Goal: Information Seeking & Learning: Check status

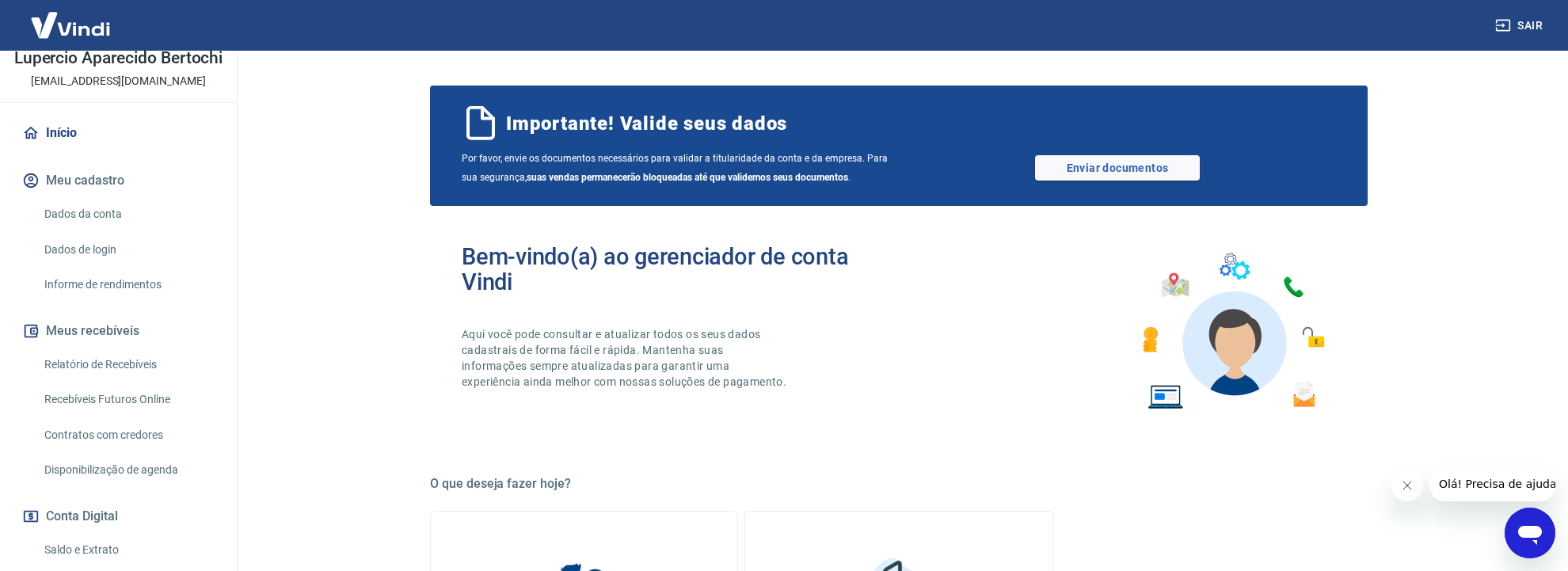
scroll to position [167, 0]
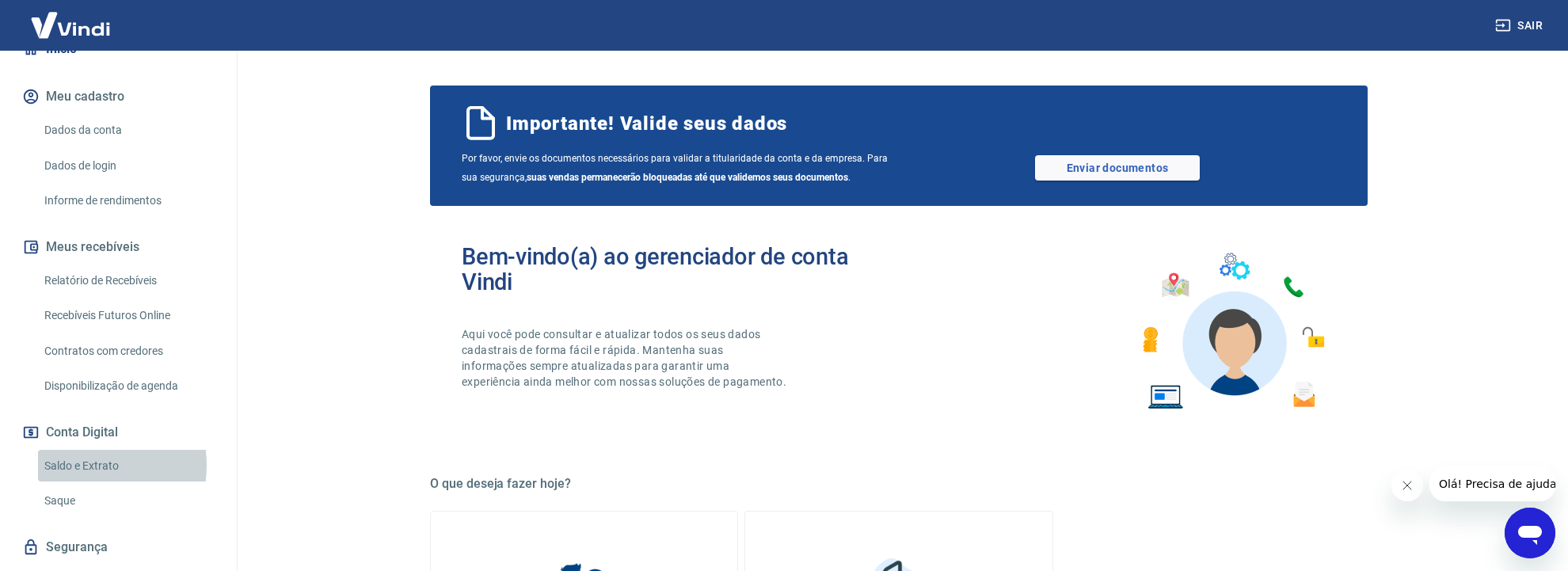
click at [83, 482] on link "Saldo e Extrato" at bounding box center [127, 466] width 179 height 32
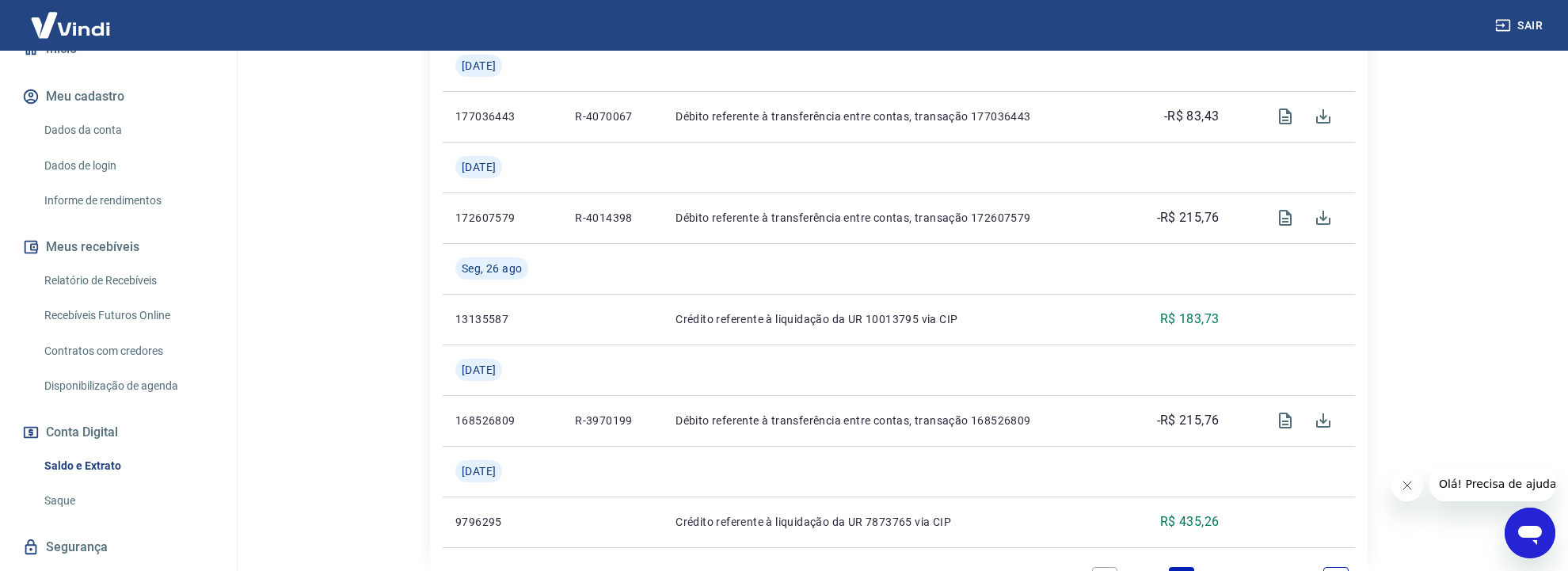
scroll to position [2008, 0]
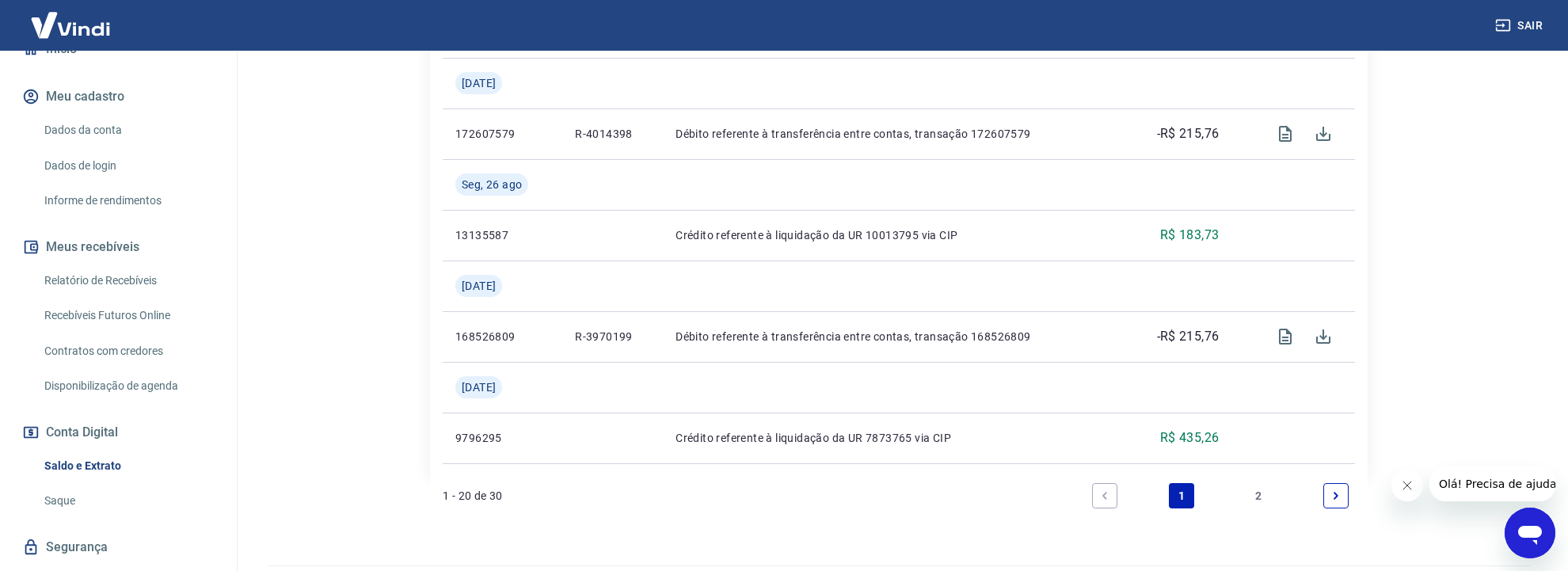
click at [1263, 484] on link "2" at bounding box center [1259, 496] width 26 height 26
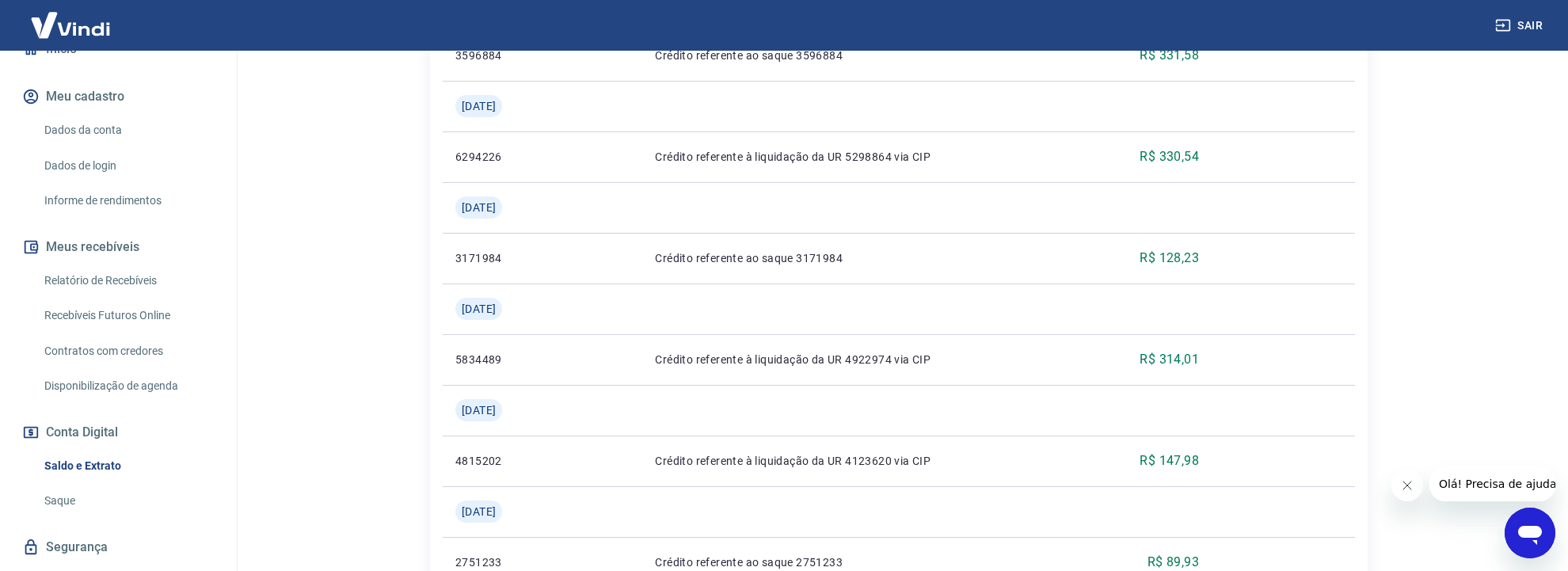
scroll to position [1058, 0]
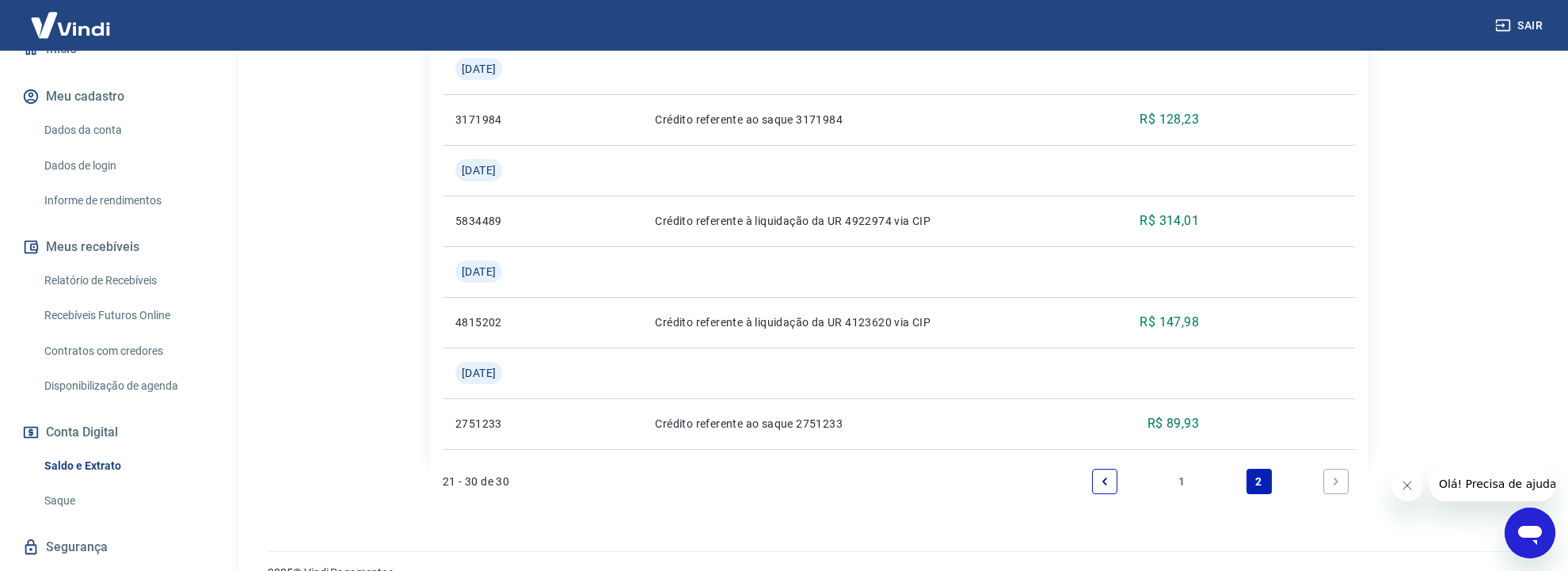
click at [1343, 469] on link "Next page" at bounding box center [1335, 482] width 26 height 26
click at [1335, 476] on icon "Next page" at bounding box center [1336, 482] width 11 height 11
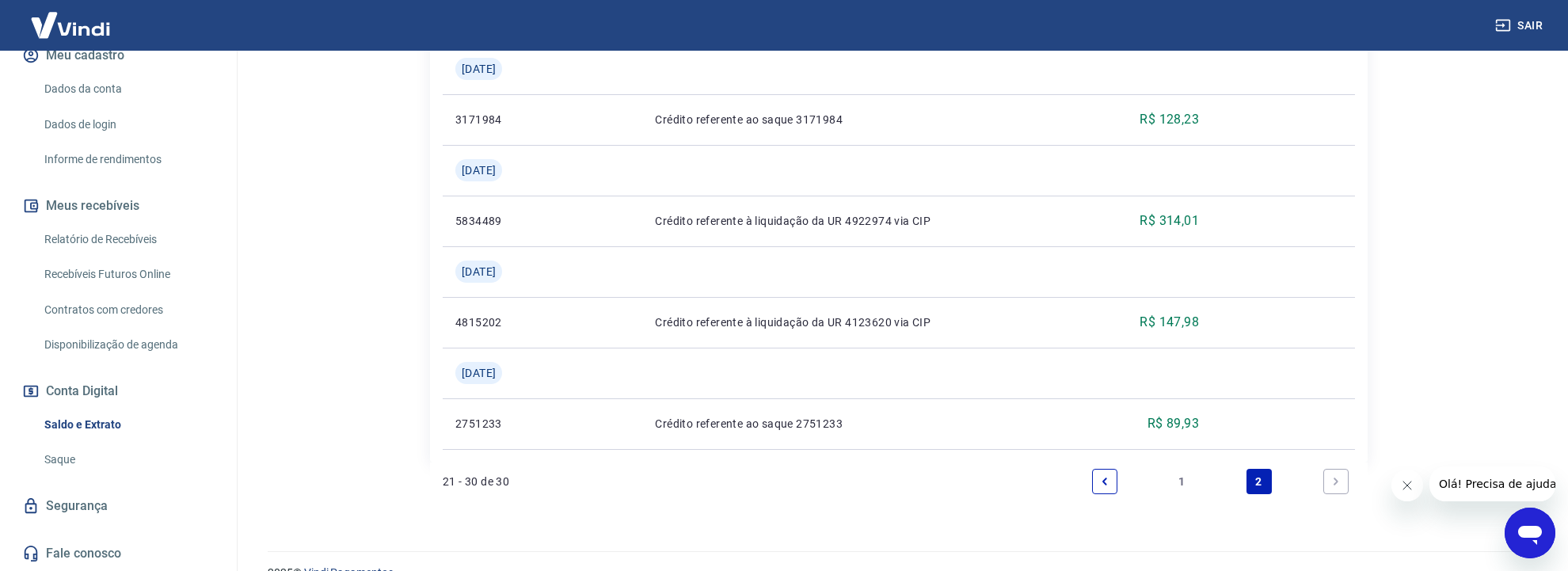
click at [1183, 469] on link "1" at bounding box center [1181, 482] width 26 height 26
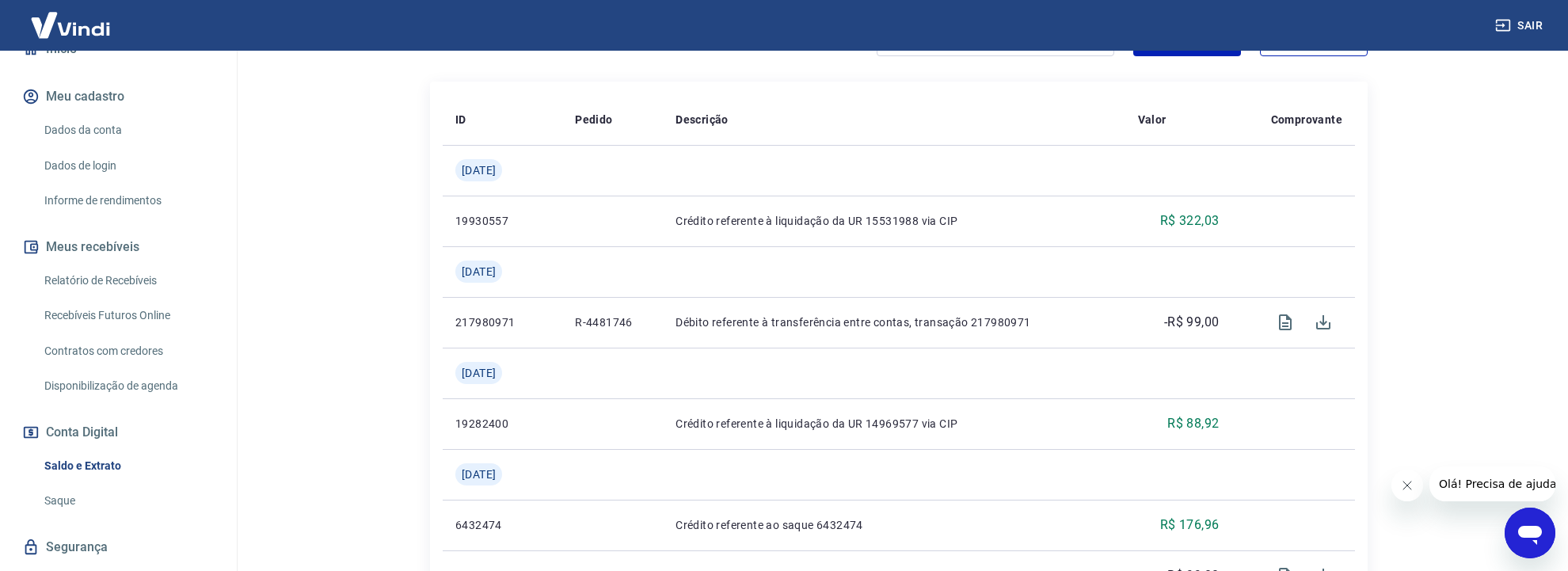
scroll to position [224, 0]
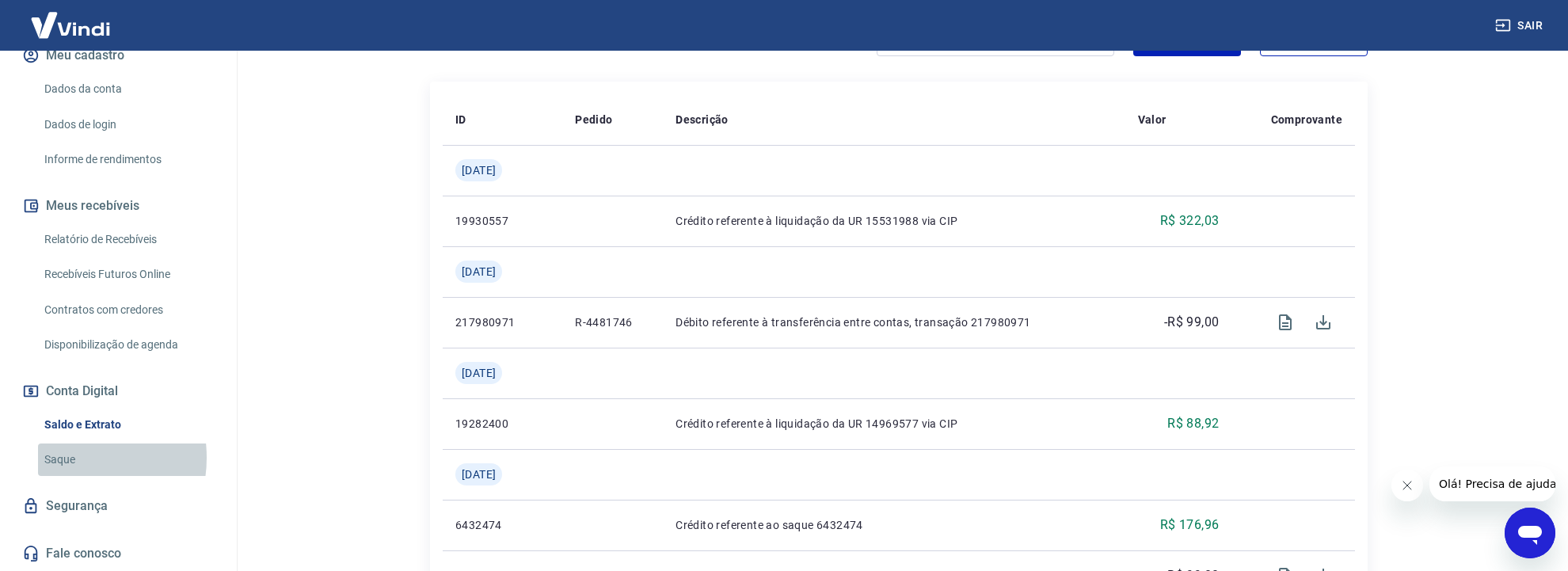
click at [69, 459] on link "Saque" at bounding box center [127, 460] width 179 height 32
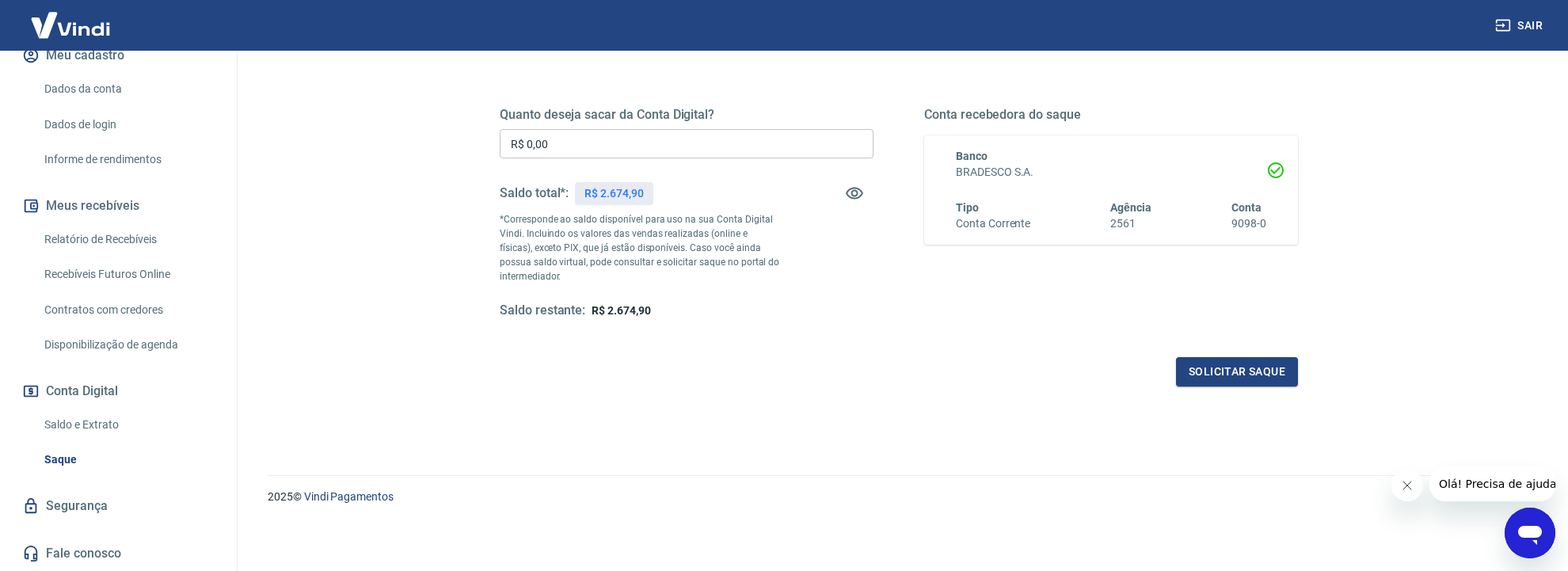
scroll to position [141, 0]
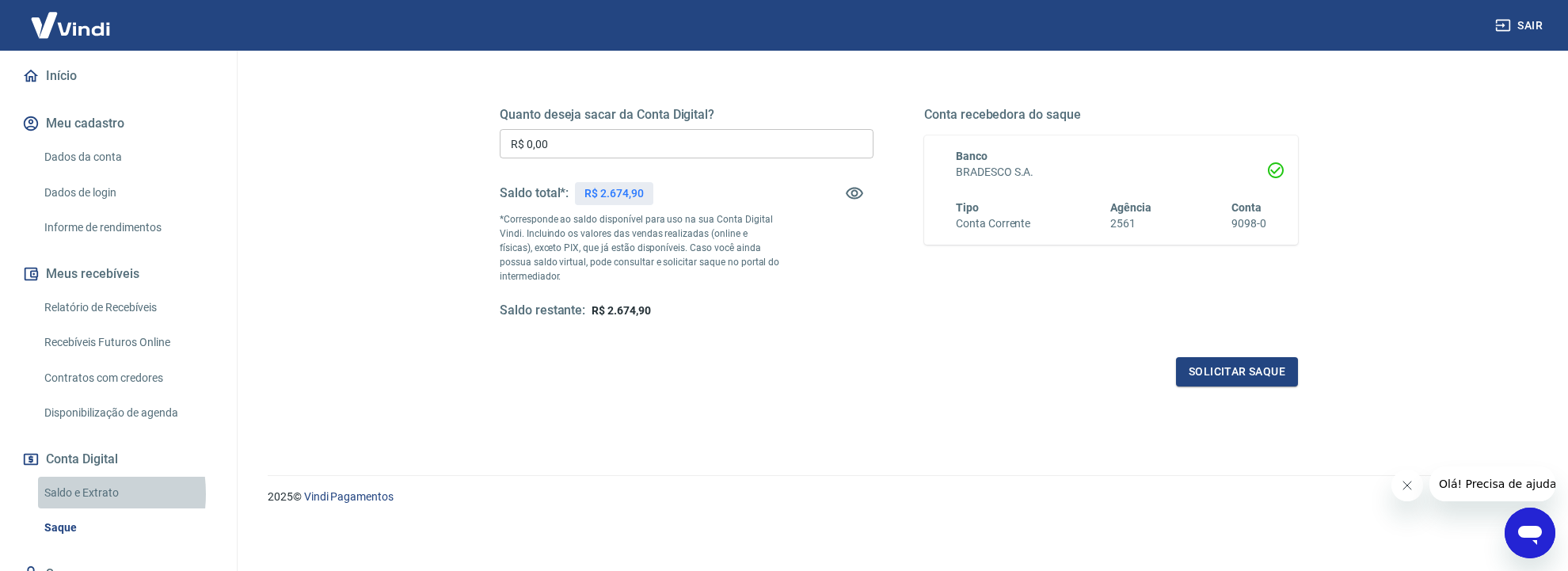
click at [65, 509] on link "Saldo e Extrato" at bounding box center [127, 493] width 179 height 32
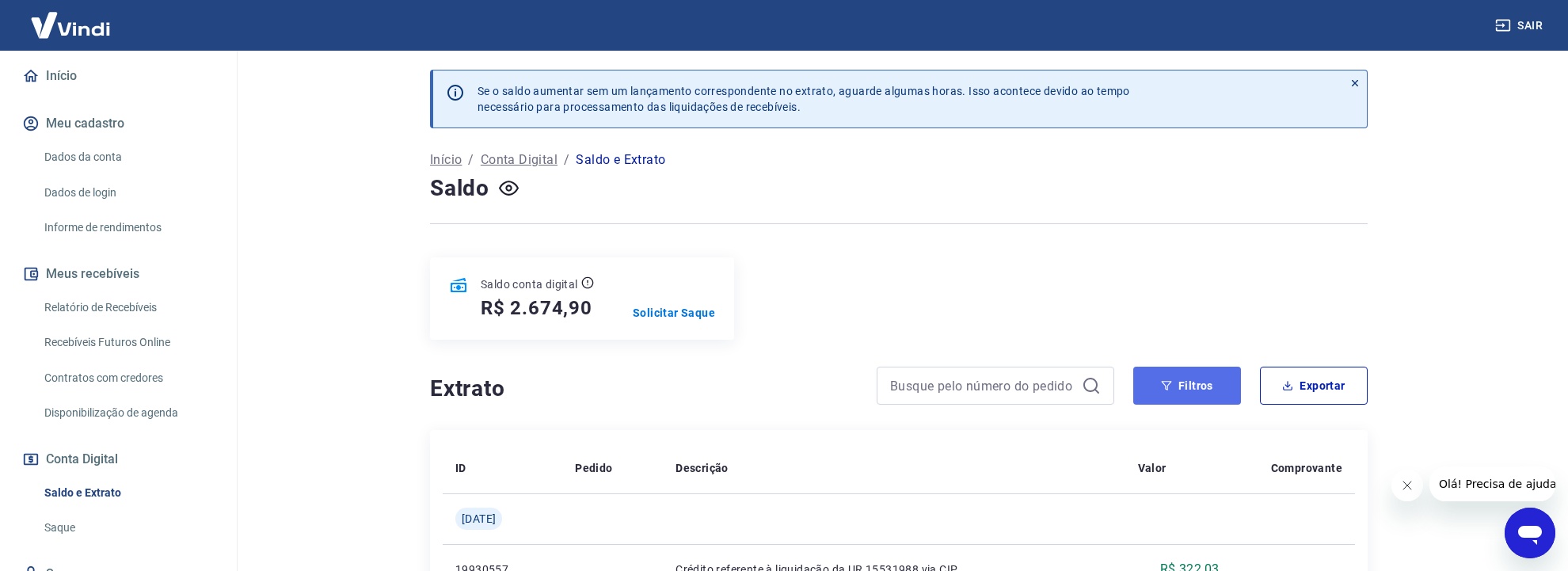
click at [1183, 367] on button "Filtros" at bounding box center [1186, 386] width 107 height 38
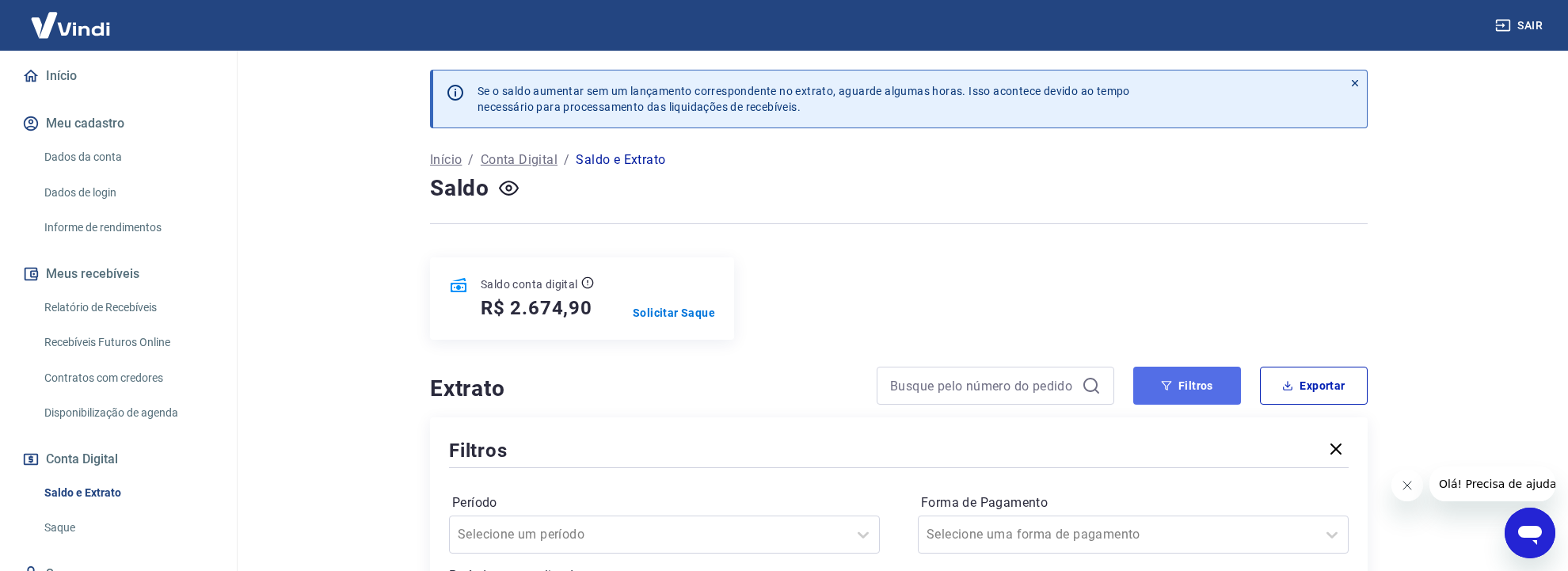
scroll to position [251, 0]
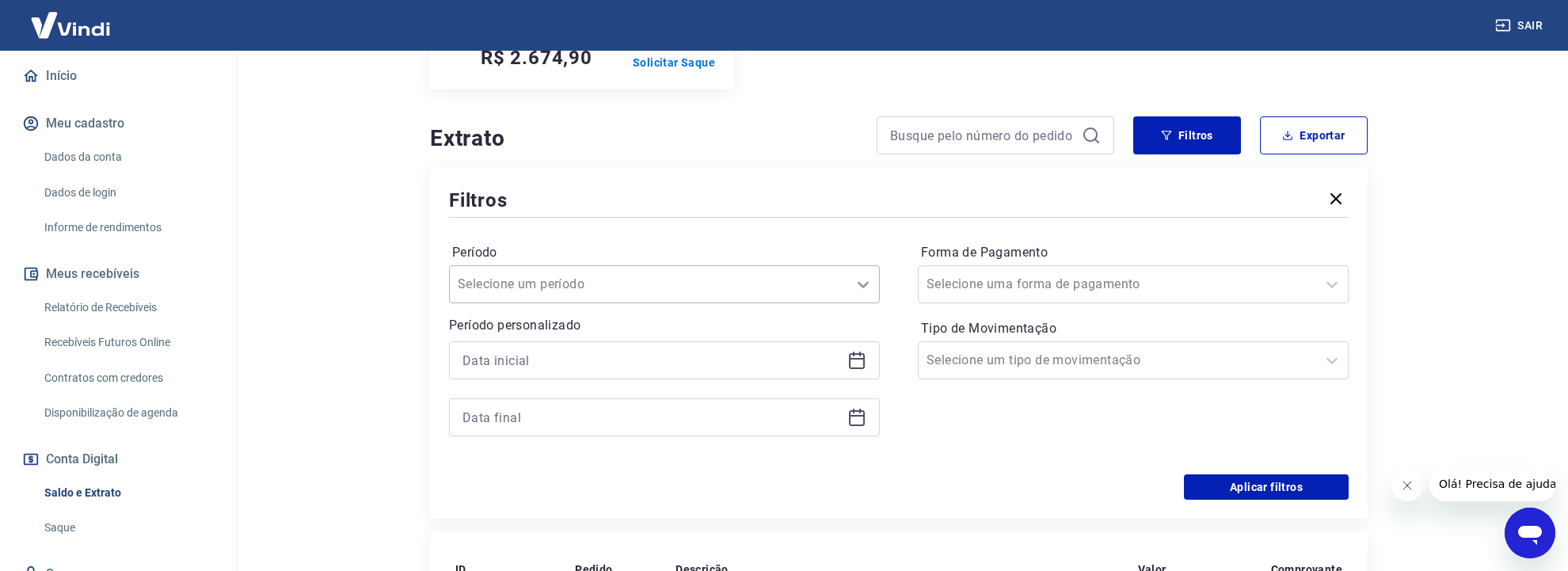
click at [863, 275] on icon at bounding box center [863, 284] width 19 height 19
click at [956, 371] on div "Forma de Pagamento Selecione uma forma de pagamento Tipo de Movimentação Seleci…" at bounding box center [1133, 348] width 431 height 216
click at [860, 351] on icon at bounding box center [857, 360] width 19 height 19
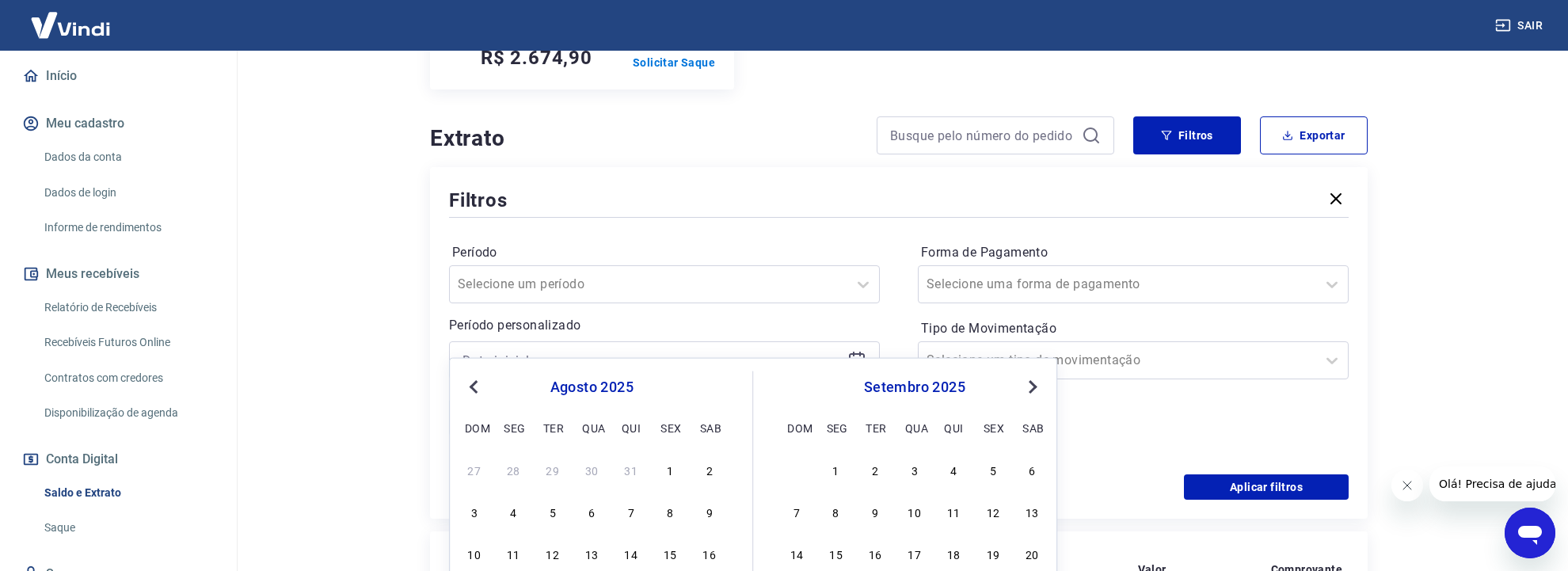
click at [475, 390] on button "Previous Month" at bounding box center [474, 388] width 19 height 19
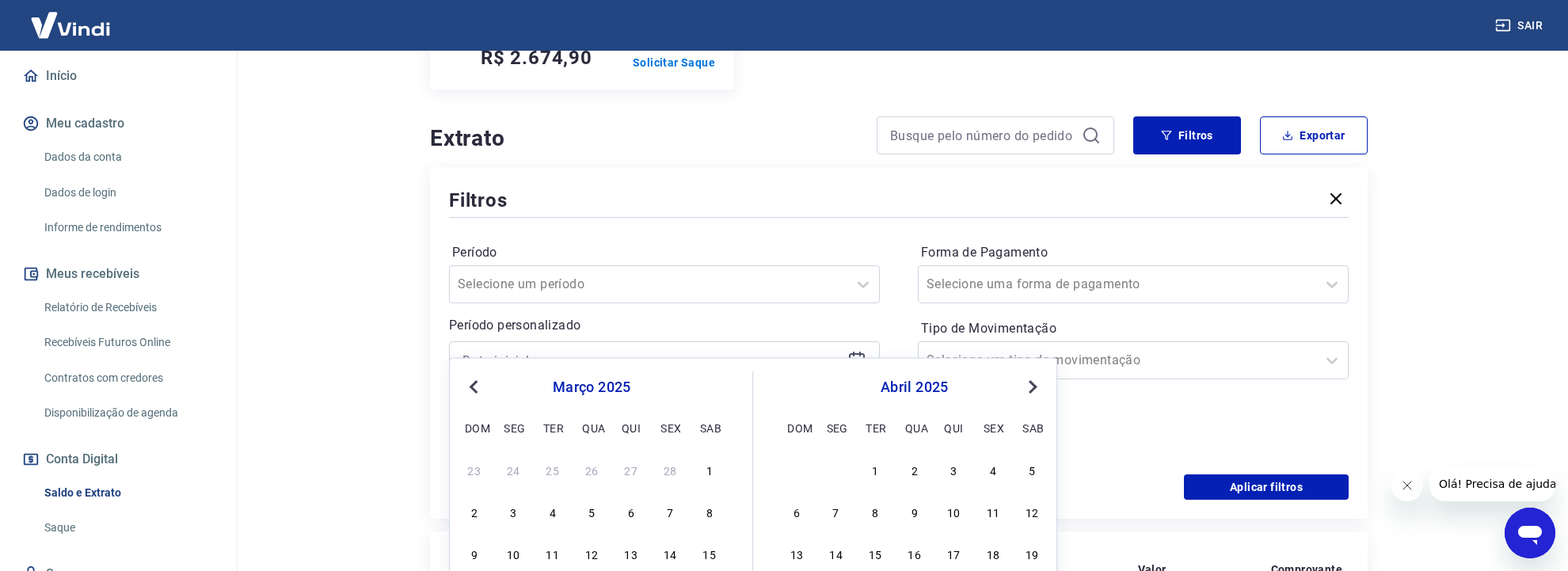
click at [475, 390] on button "Previous Month" at bounding box center [474, 388] width 19 height 19
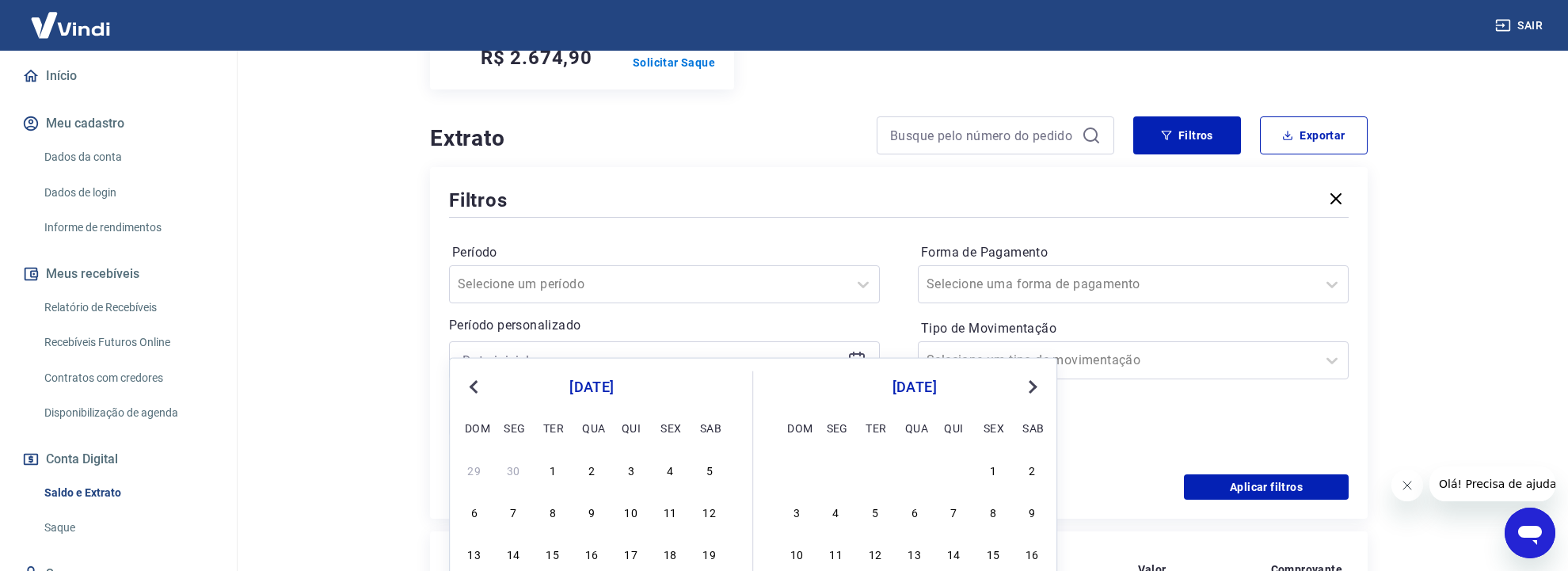
click at [475, 390] on button "Previous Month" at bounding box center [474, 388] width 19 height 19
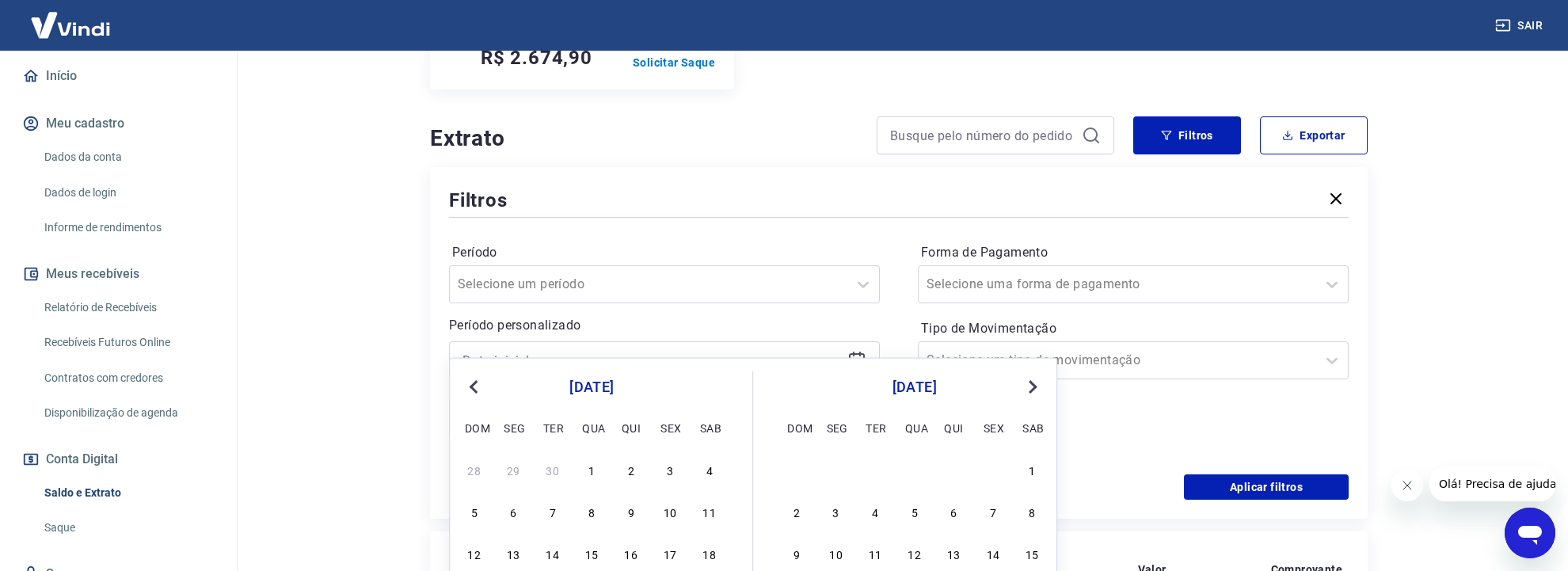
click at [475, 390] on button "Previous Month" at bounding box center [474, 388] width 19 height 19
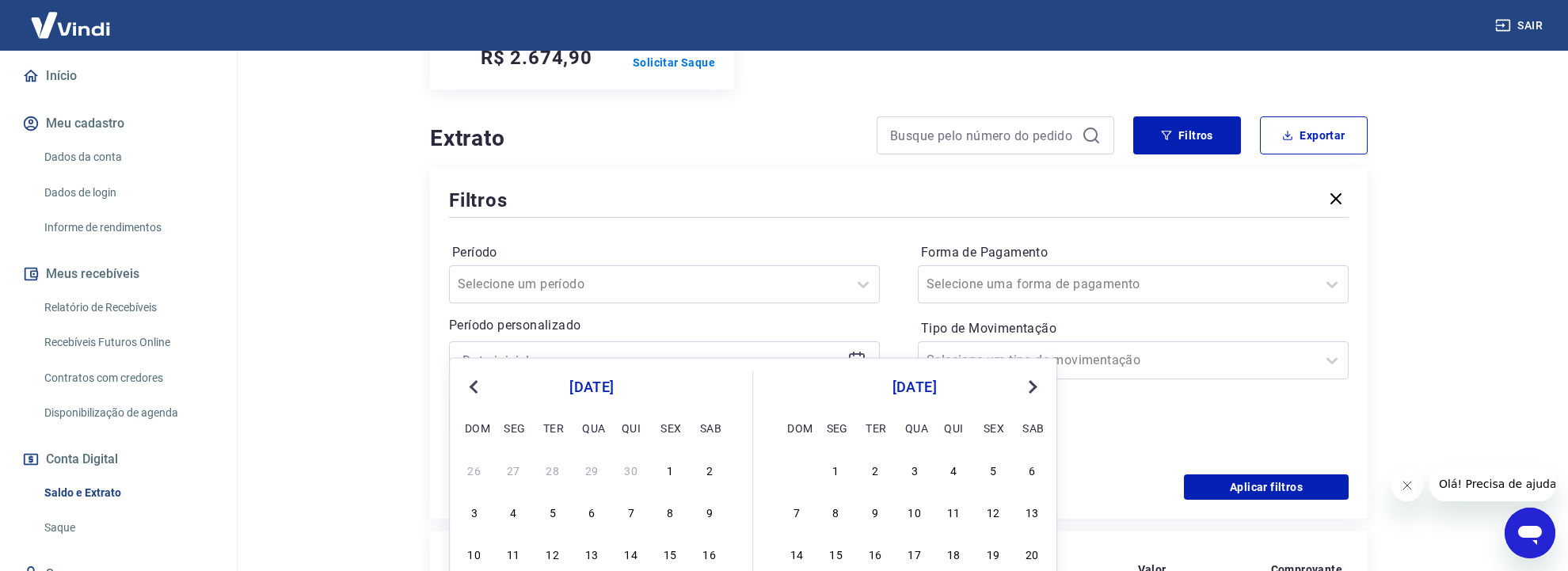
click at [475, 390] on button "Previous Month" at bounding box center [474, 388] width 19 height 19
click at [475, 385] on span "Previous Month" at bounding box center [475, 386] width 0 height 18
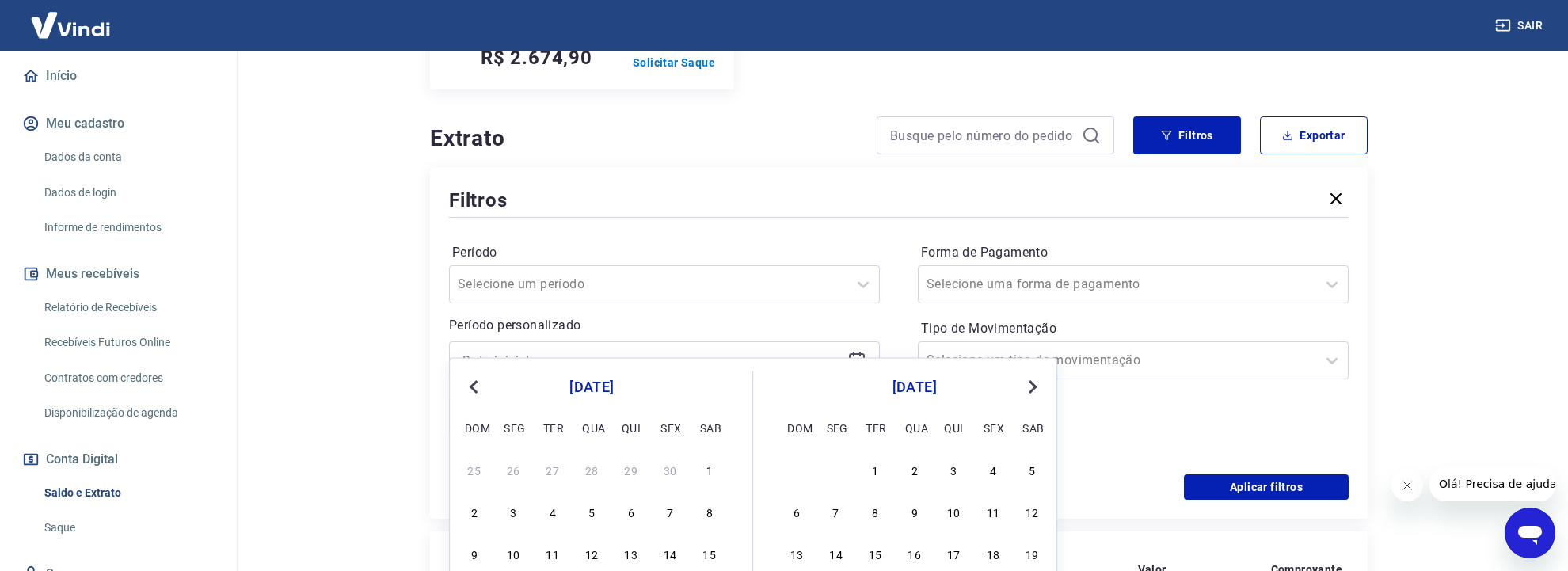
click at [475, 385] on span "Previous Month" at bounding box center [475, 386] width 0 height 18
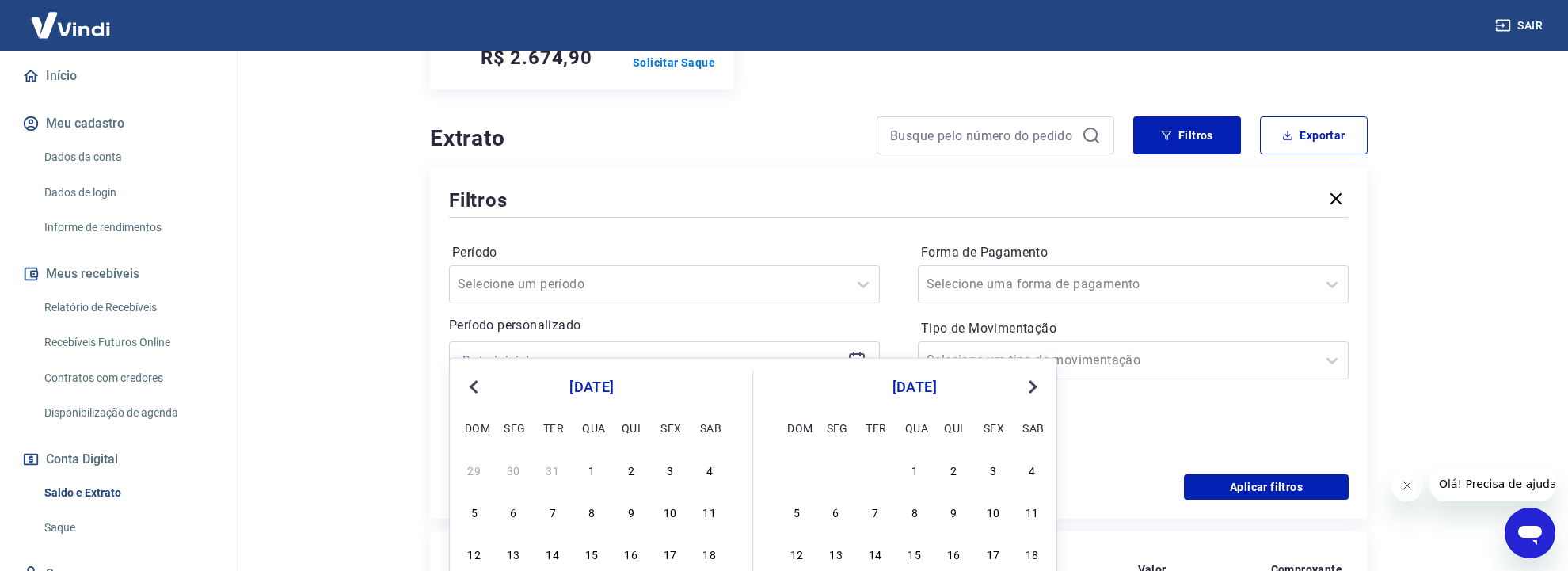
click at [475, 385] on span "Previous Month" at bounding box center [475, 386] width 0 height 18
click at [631, 468] on div "1" at bounding box center [632, 469] width 19 height 19
type input "[DATE]"
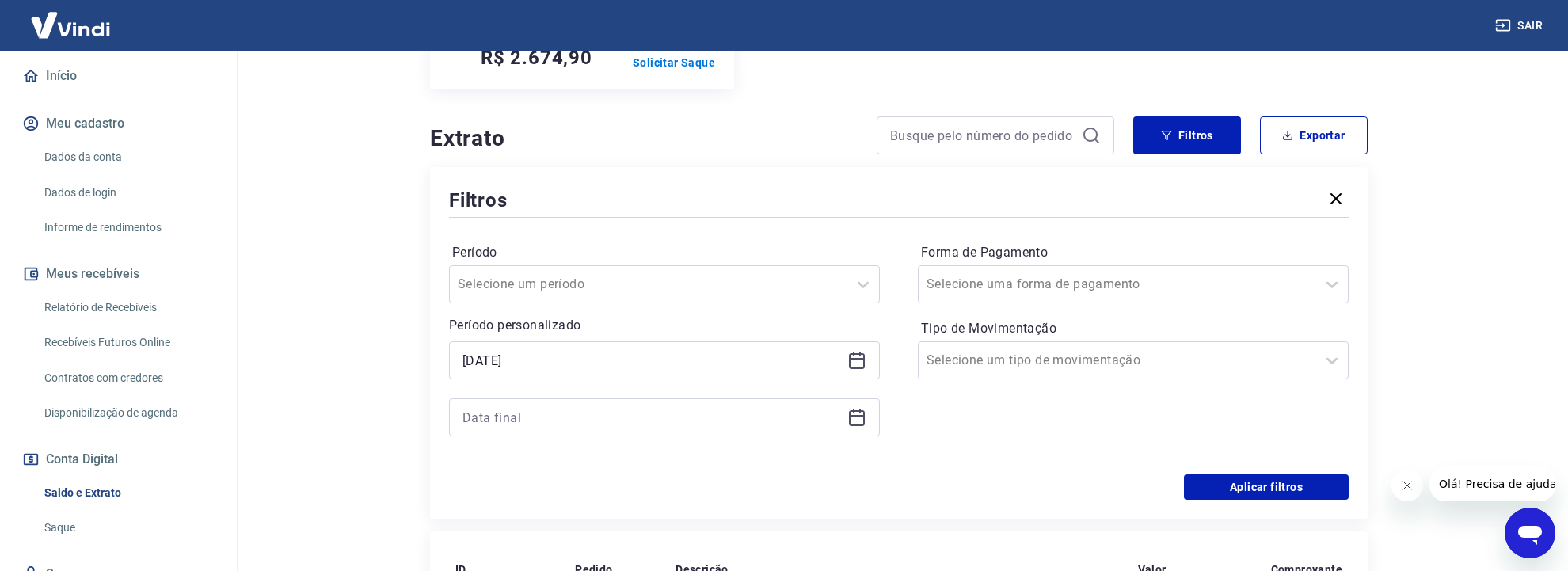
click at [858, 408] on icon at bounding box center [857, 417] width 19 height 19
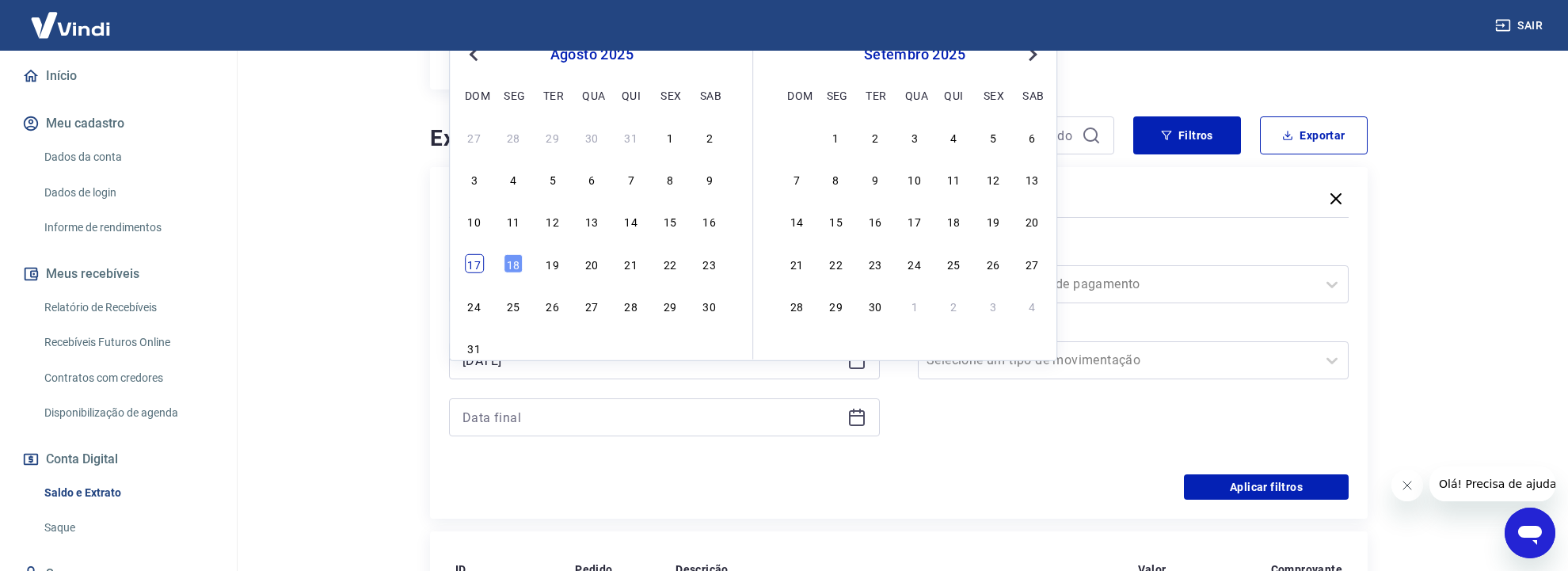
click at [471, 266] on div "17" at bounding box center [474, 264] width 19 height 19
type input "[DATE]"
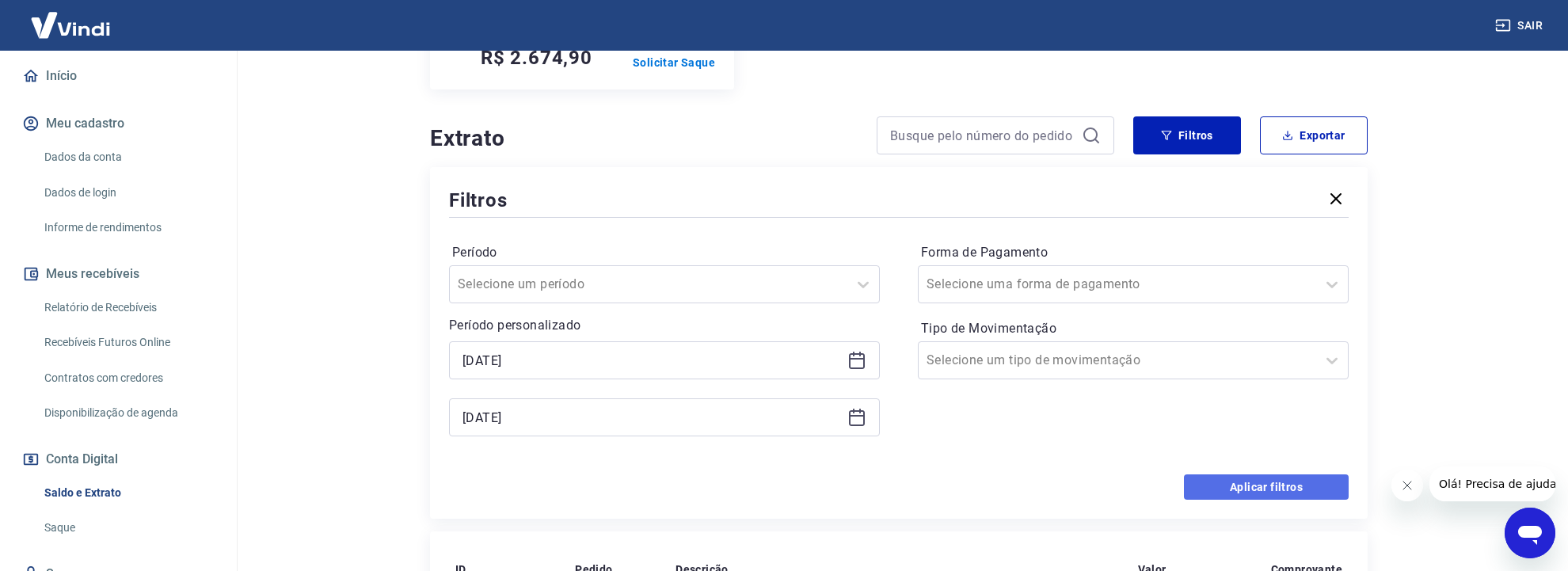
click at [1233, 475] on button "Aplicar filtros" at bounding box center [1266, 487] width 164 height 26
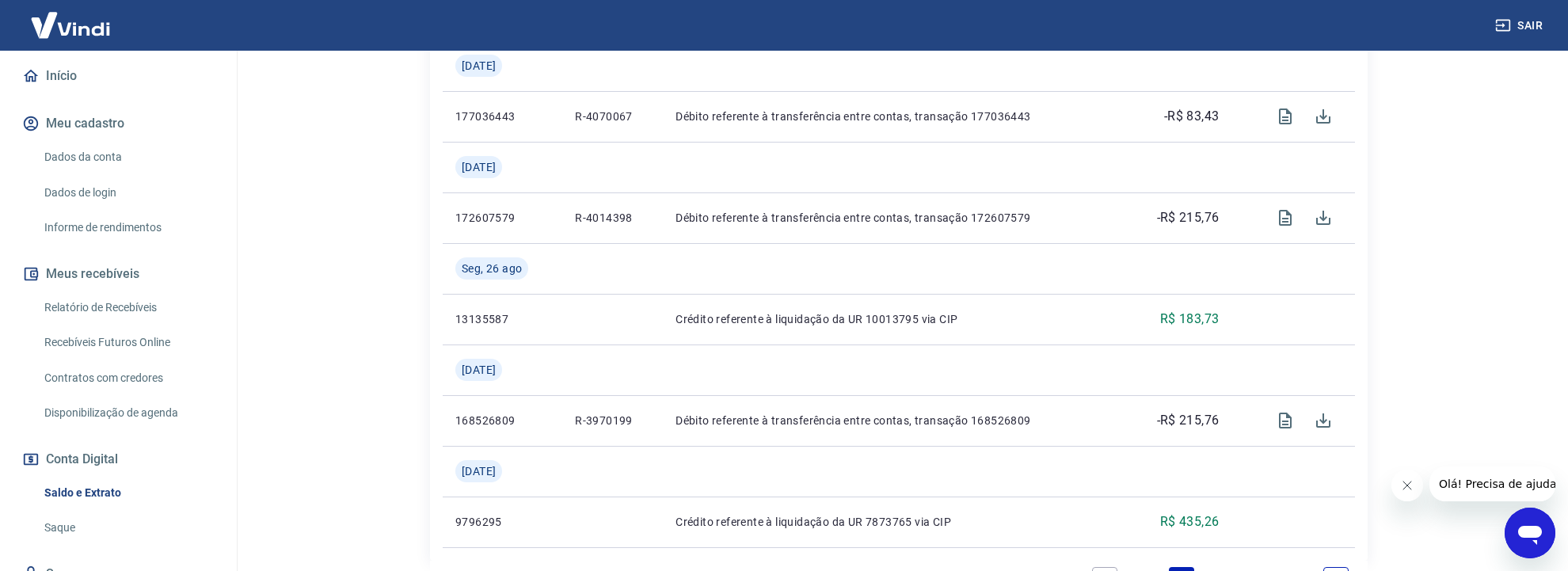
scroll to position [2022, 0]
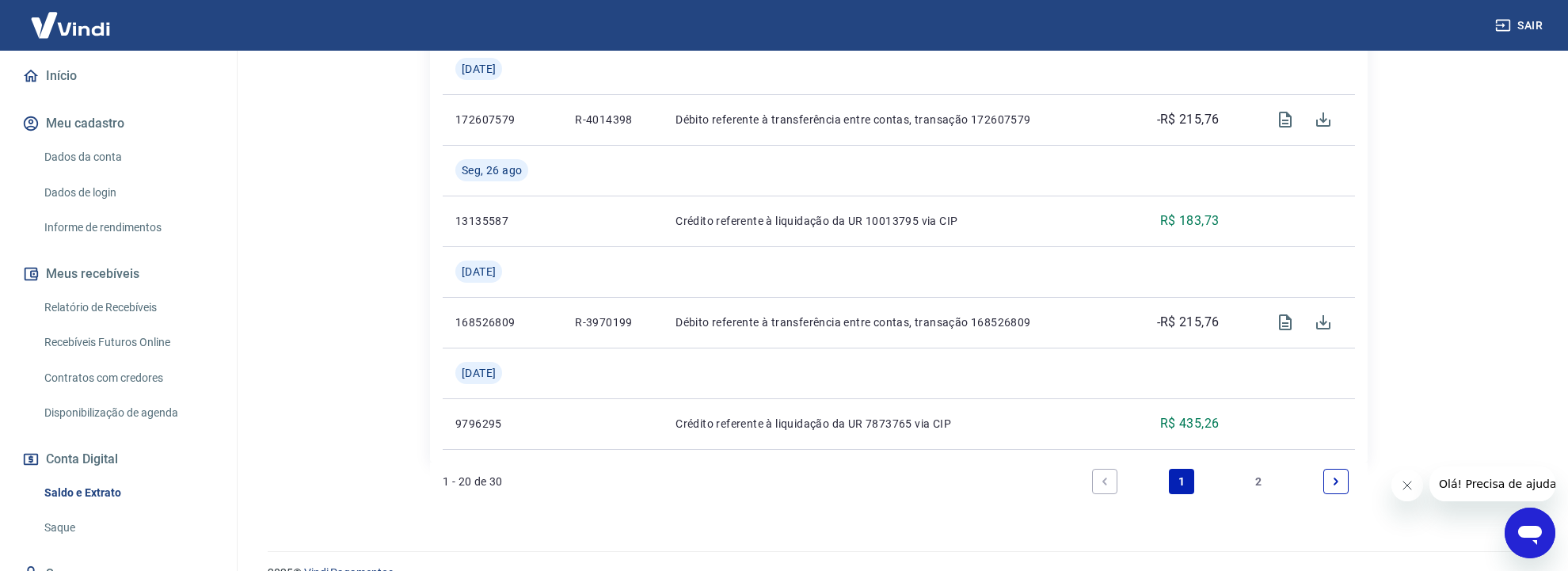
click at [1264, 469] on link "2" at bounding box center [1259, 482] width 26 height 26
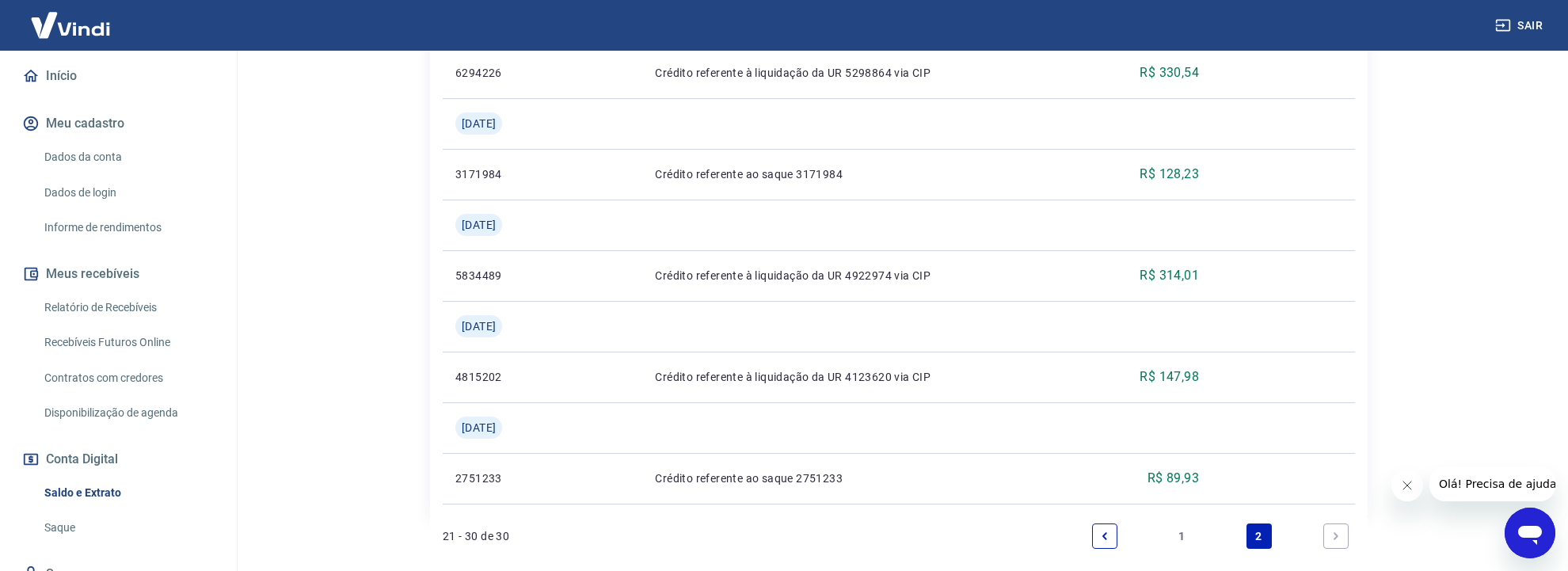
scroll to position [1058, 0]
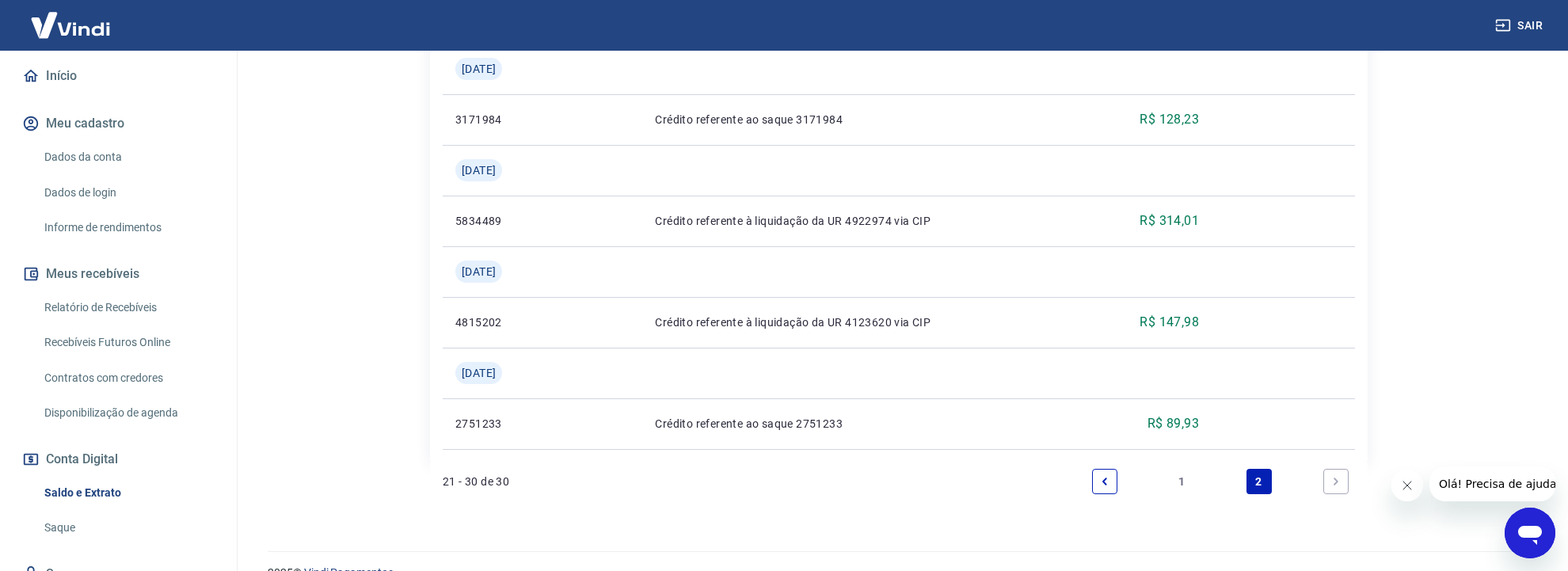
click at [1338, 476] on icon "Next page" at bounding box center [1336, 482] width 11 height 11
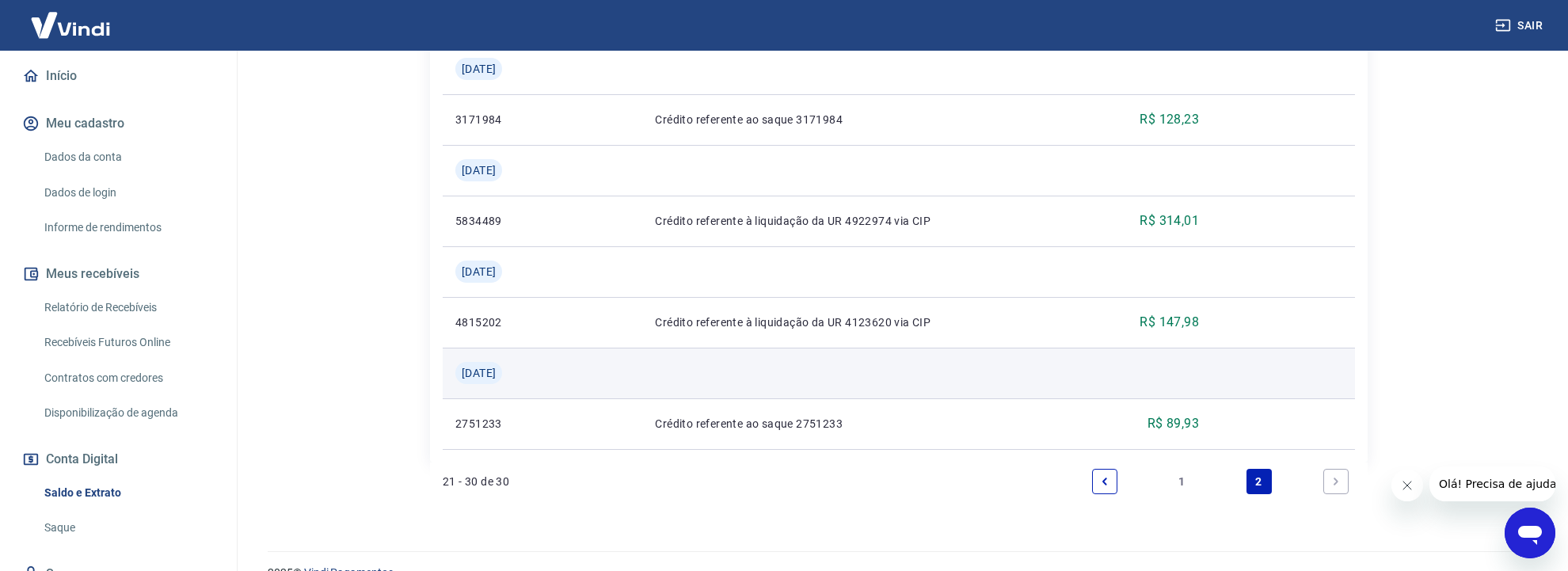
click at [496, 365] on span "[DATE]" at bounding box center [479, 372] width 34 height 16
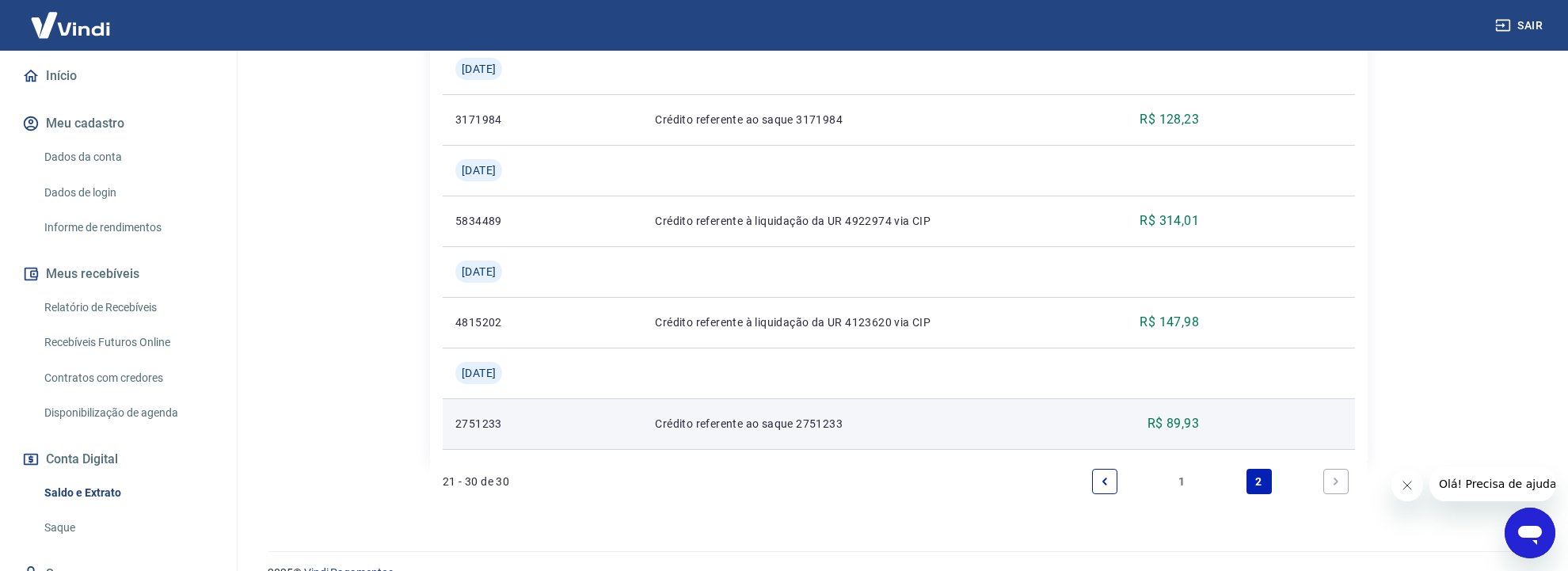
click at [499, 406] on td "2751233" at bounding box center [496, 423] width 107 height 50
click at [828, 416] on p "Crédito referente ao saque 2751233" at bounding box center [864, 424] width 419 height 16
click at [1190, 414] on p "R$ 89,93" at bounding box center [1173, 424] width 51 height 19
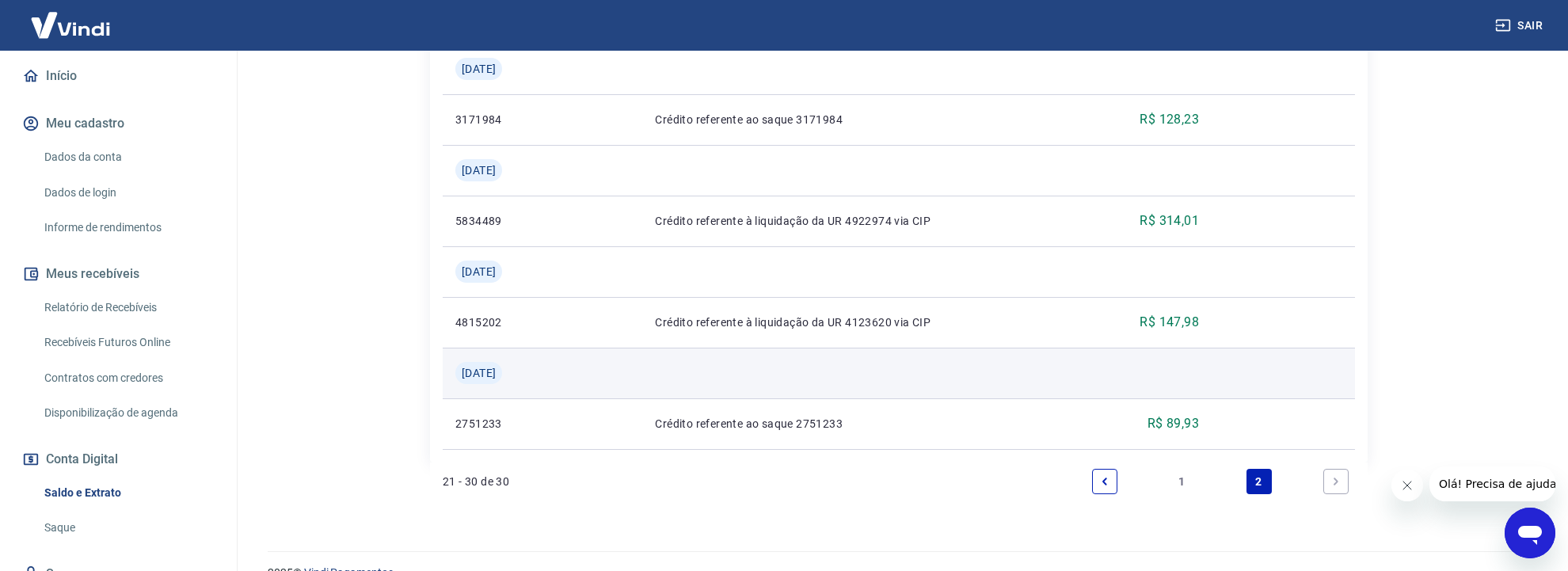
click at [1142, 360] on td at bounding box center [1150, 372] width 125 height 50
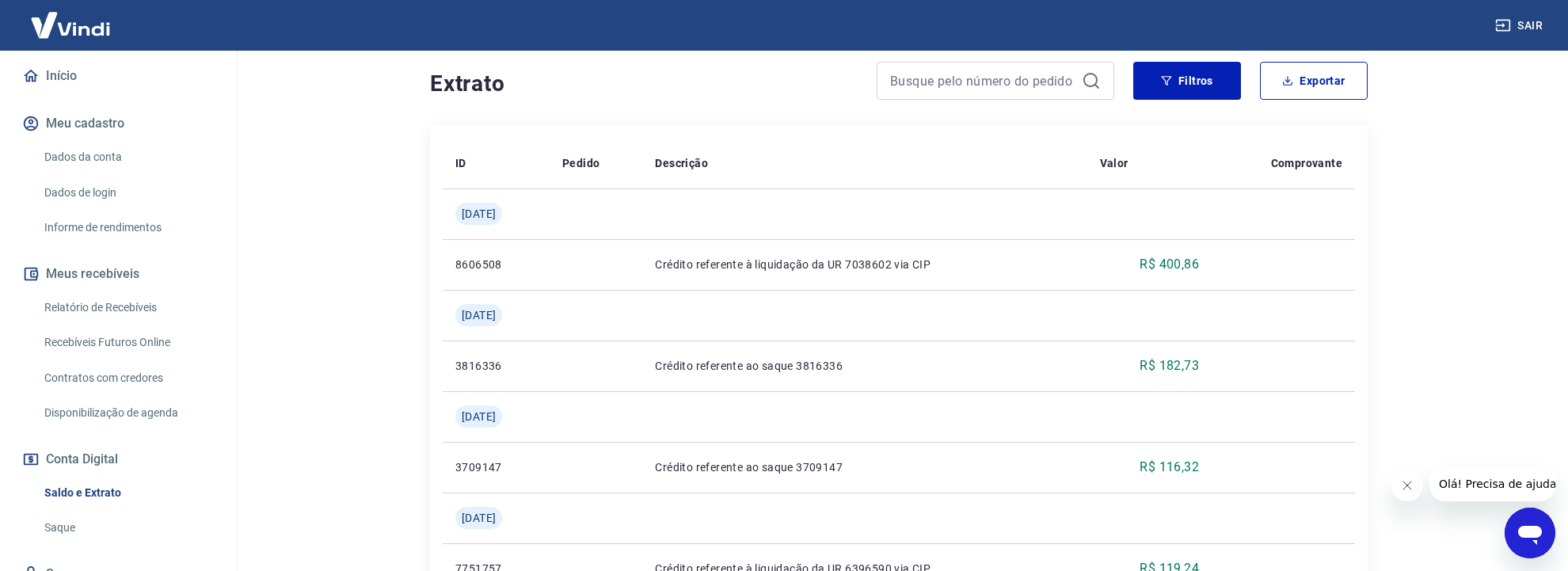
scroll to position [138, 0]
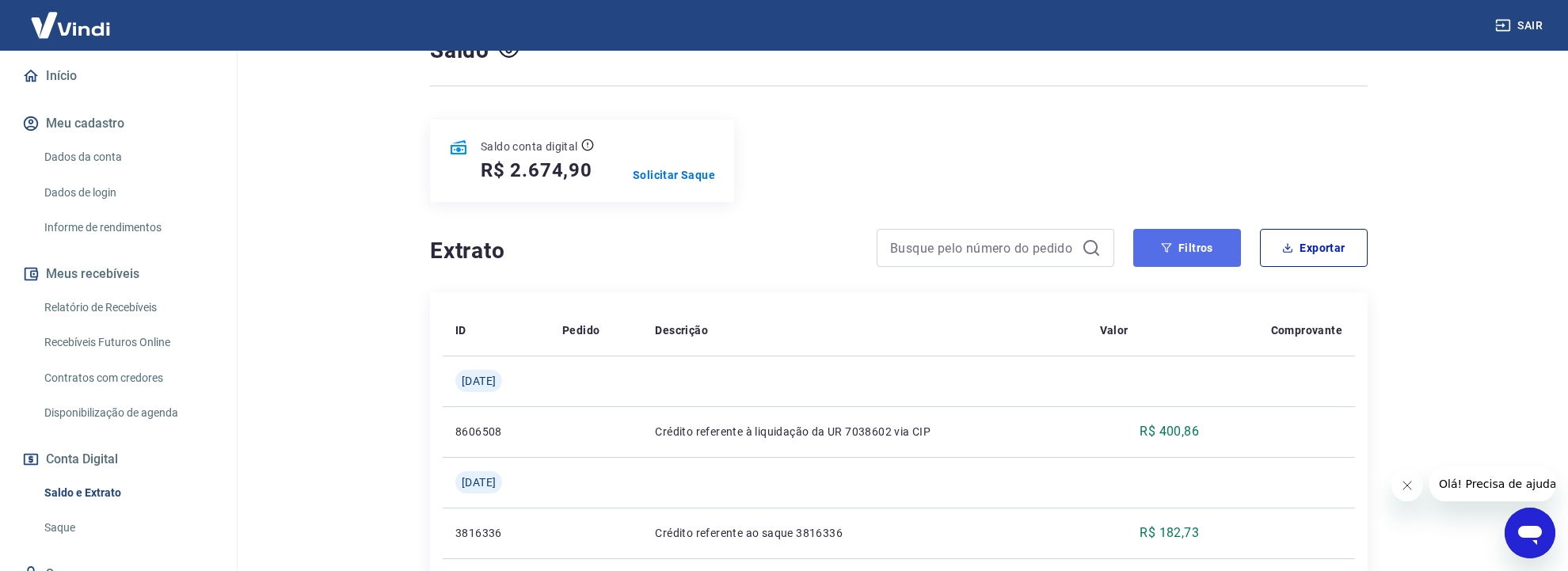
click at [1201, 229] on button "Filtros" at bounding box center [1186, 248] width 107 height 38
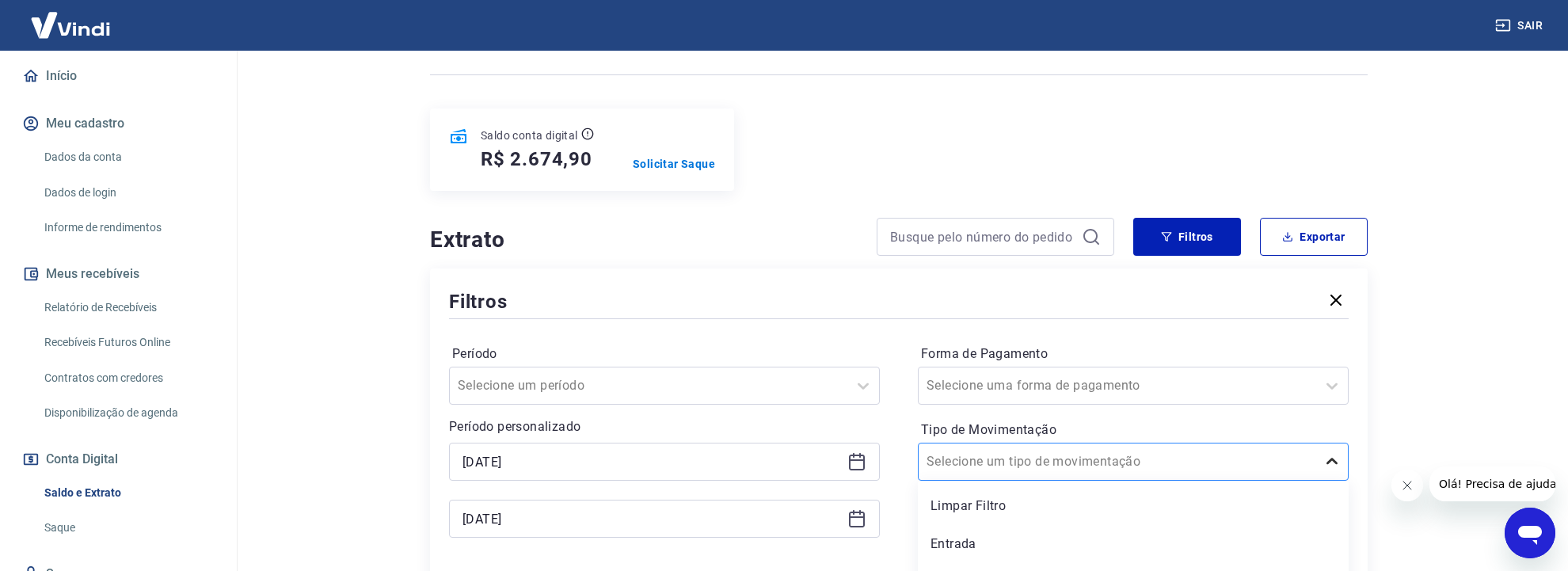
click at [1331, 450] on div at bounding box center [1332, 462] width 31 height 36
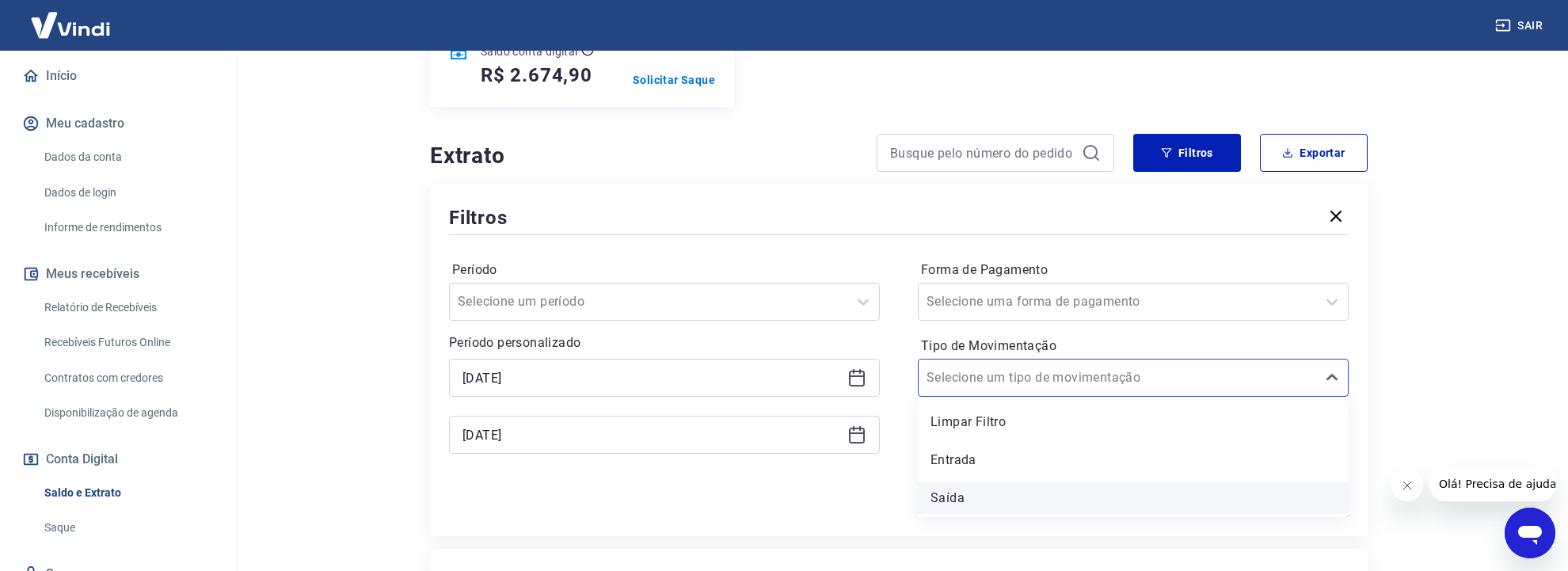
click at [947, 483] on div "Saída" at bounding box center [1133, 498] width 431 height 31
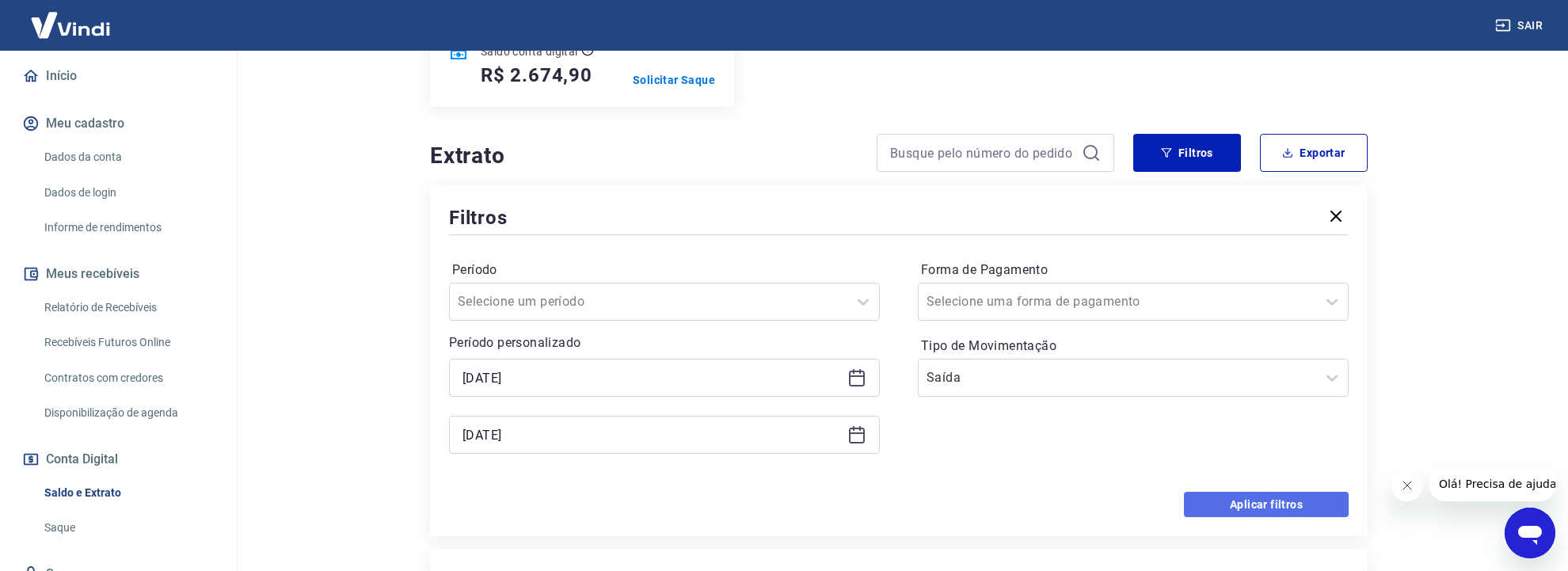
click at [1240, 492] on button "Aplicar filtros" at bounding box center [1266, 504] width 164 height 26
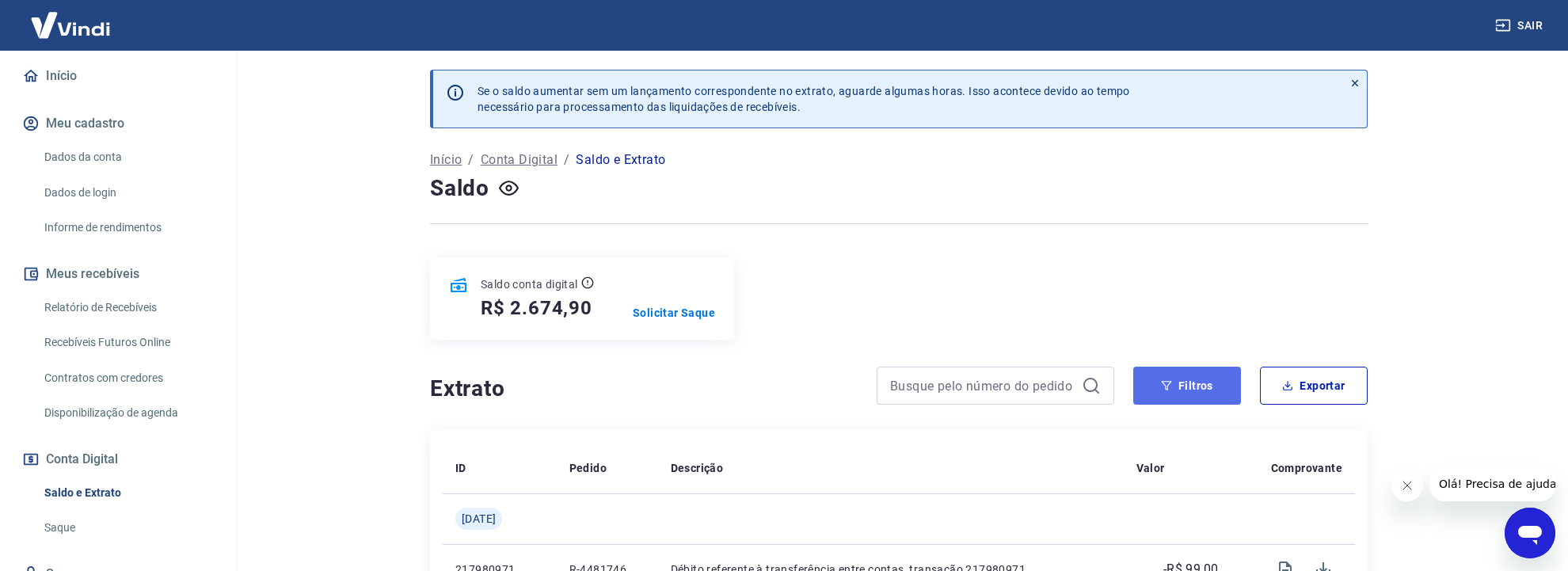
click at [1202, 367] on button "Filtros" at bounding box center [1186, 386] width 107 height 38
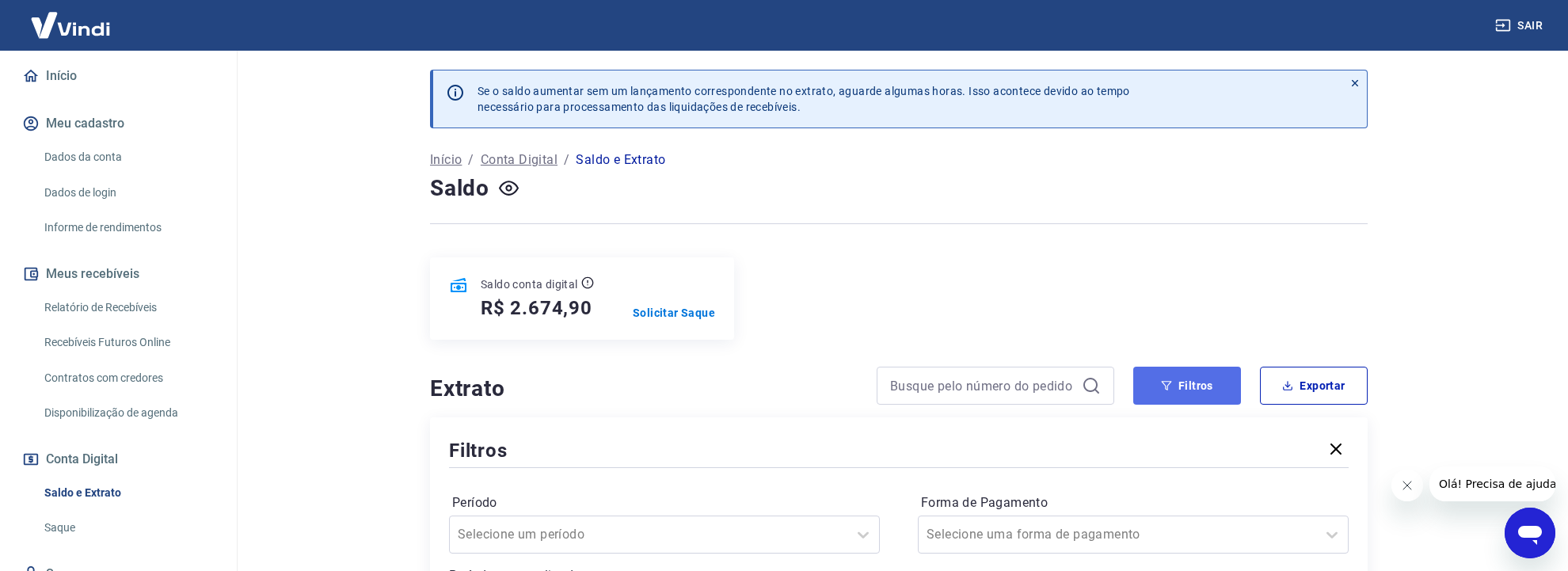
scroll to position [251, 0]
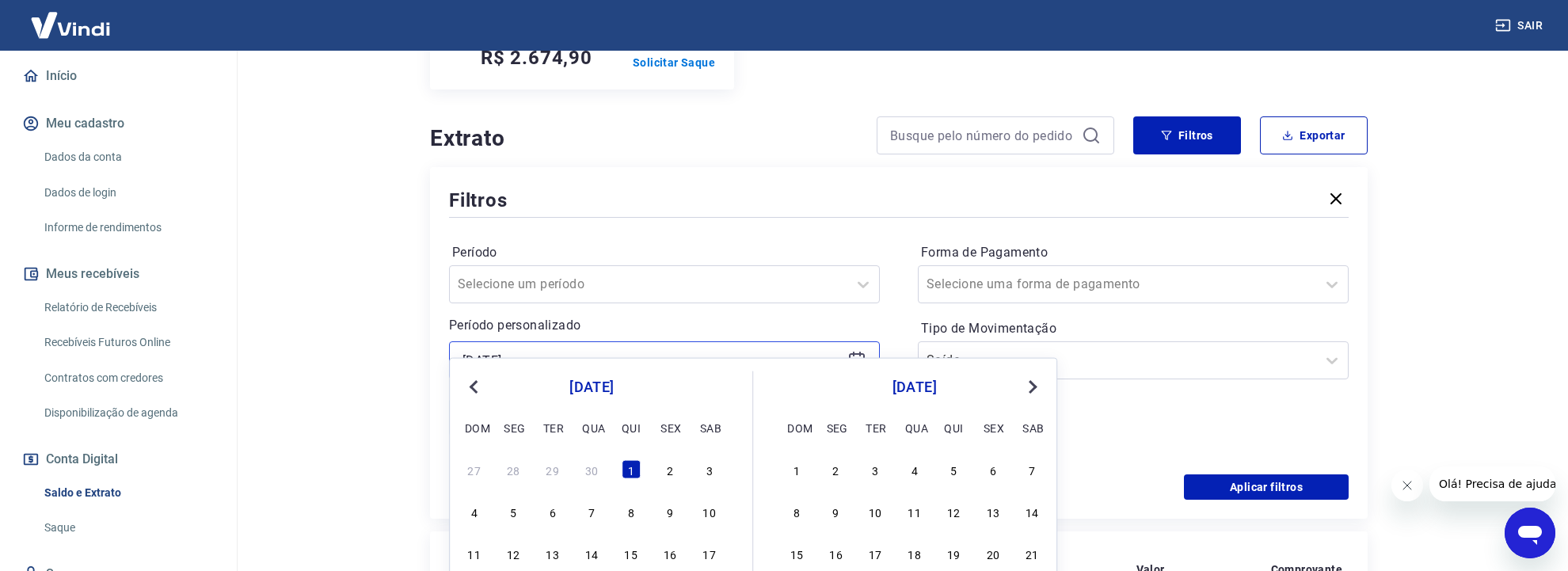
click at [553, 349] on input "[DATE]" at bounding box center [652, 360] width 379 height 24
type input "0"
type input "[DATE]"
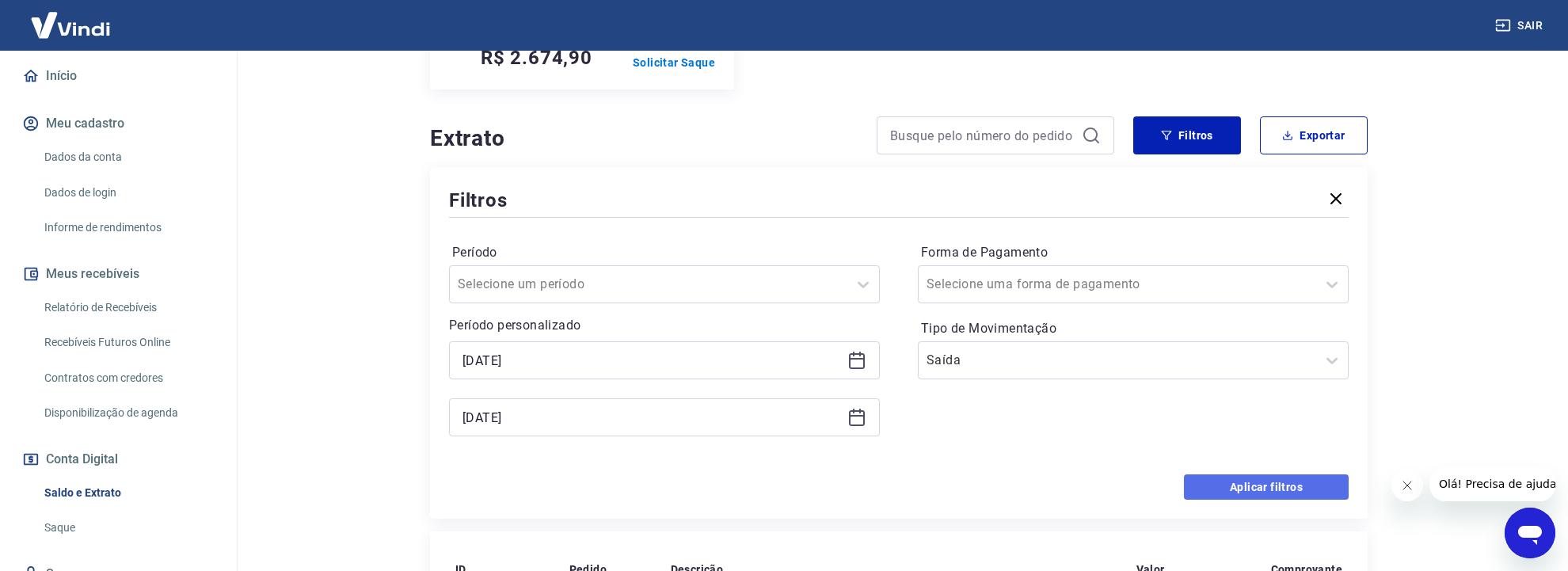
click at [1223, 475] on button "Aplicar filtros" at bounding box center [1266, 487] width 164 height 26
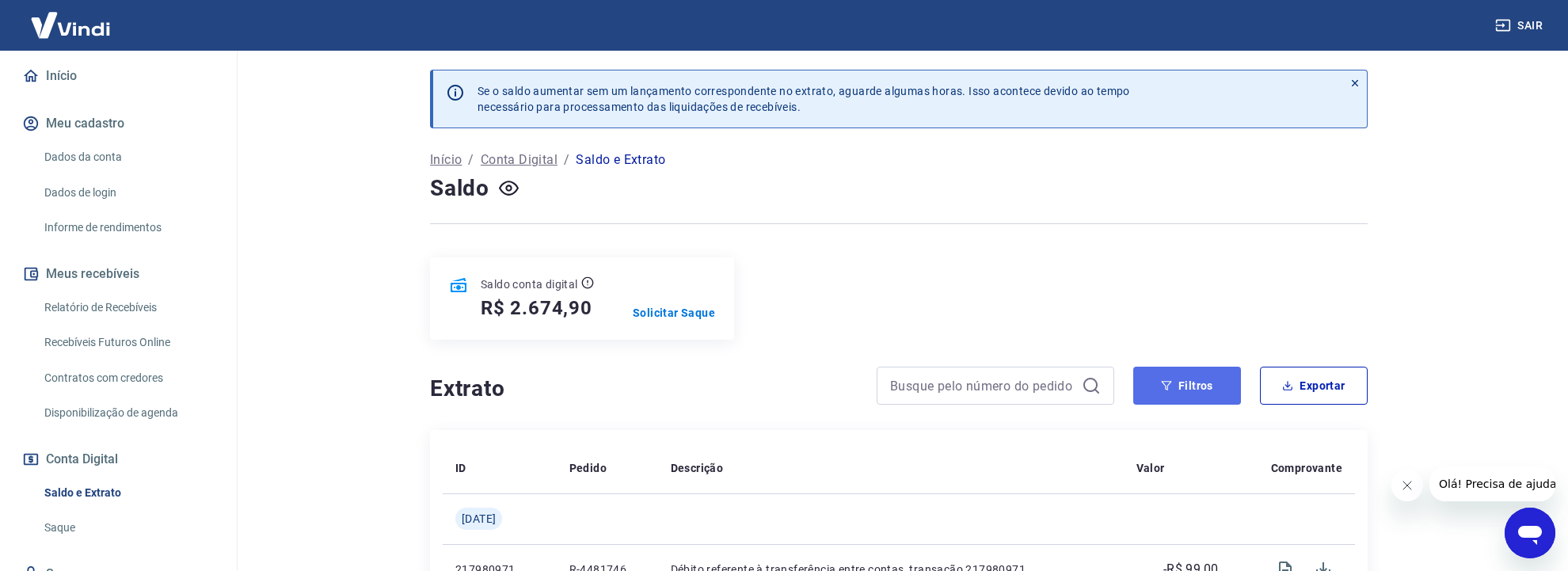
click at [1214, 367] on button "Filtros" at bounding box center [1186, 386] width 107 height 38
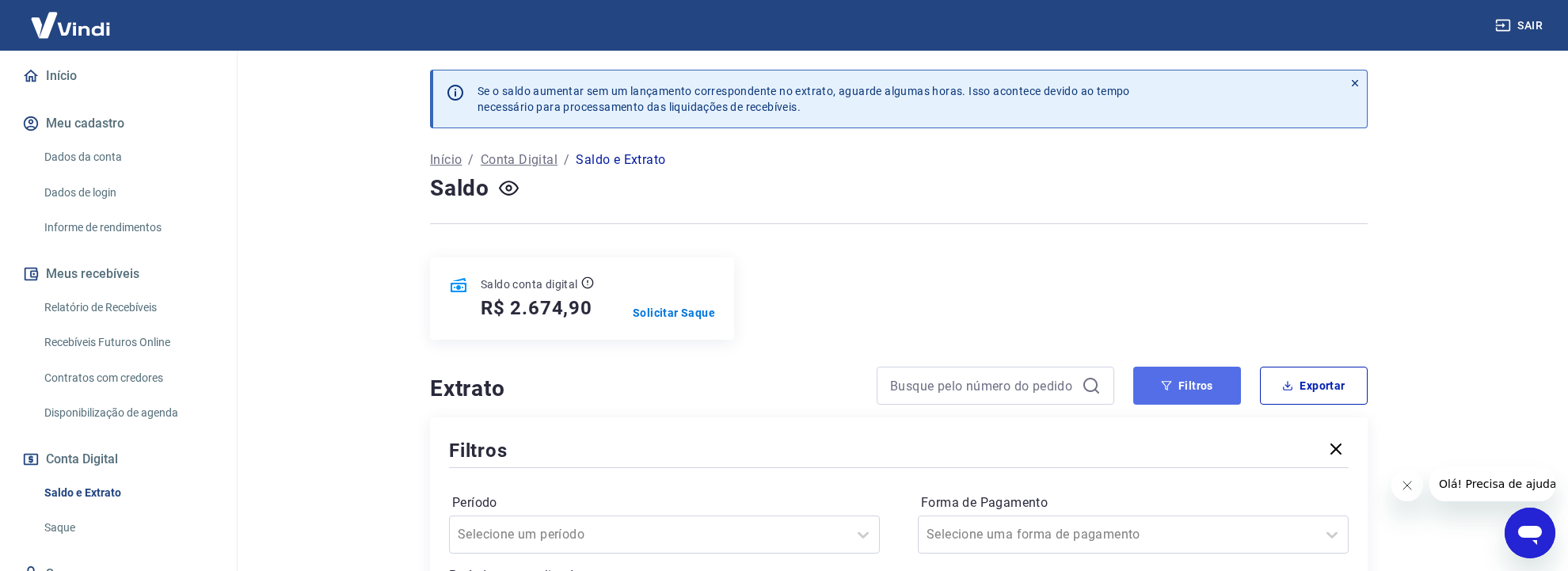
scroll to position [167, 0]
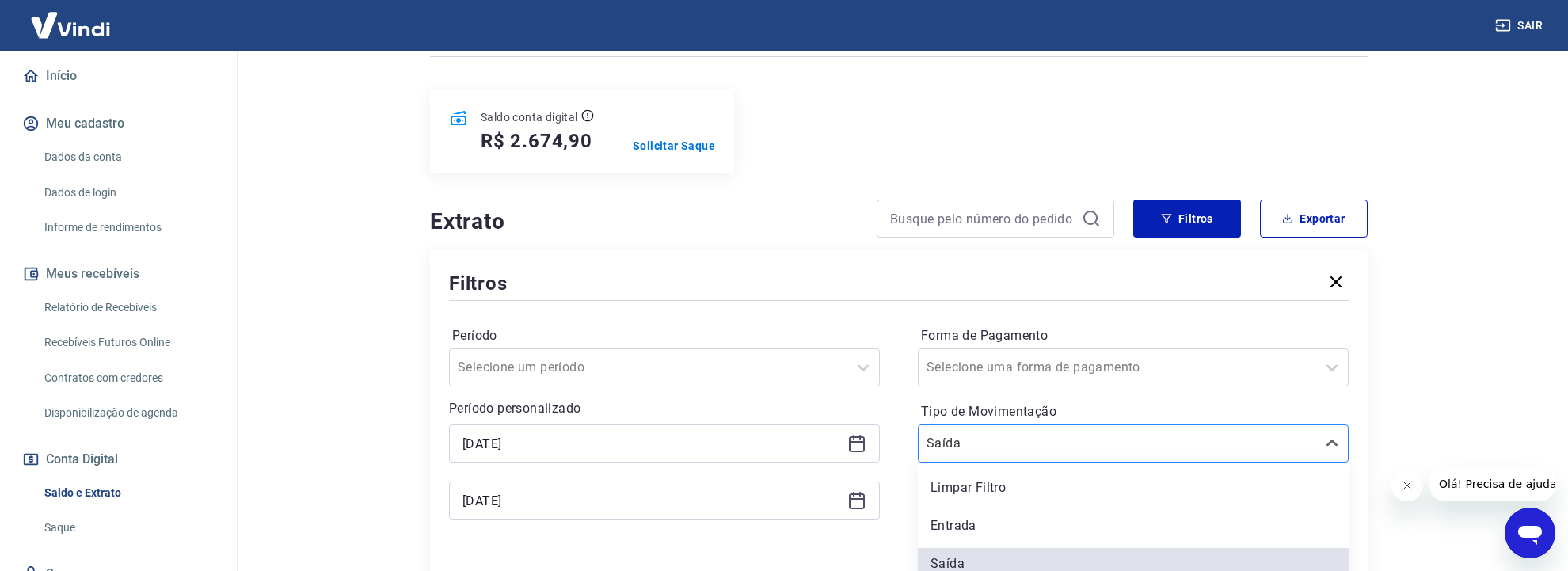
click at [1143, 432] on div at bounding box center [1118, 443] width 382 height 22
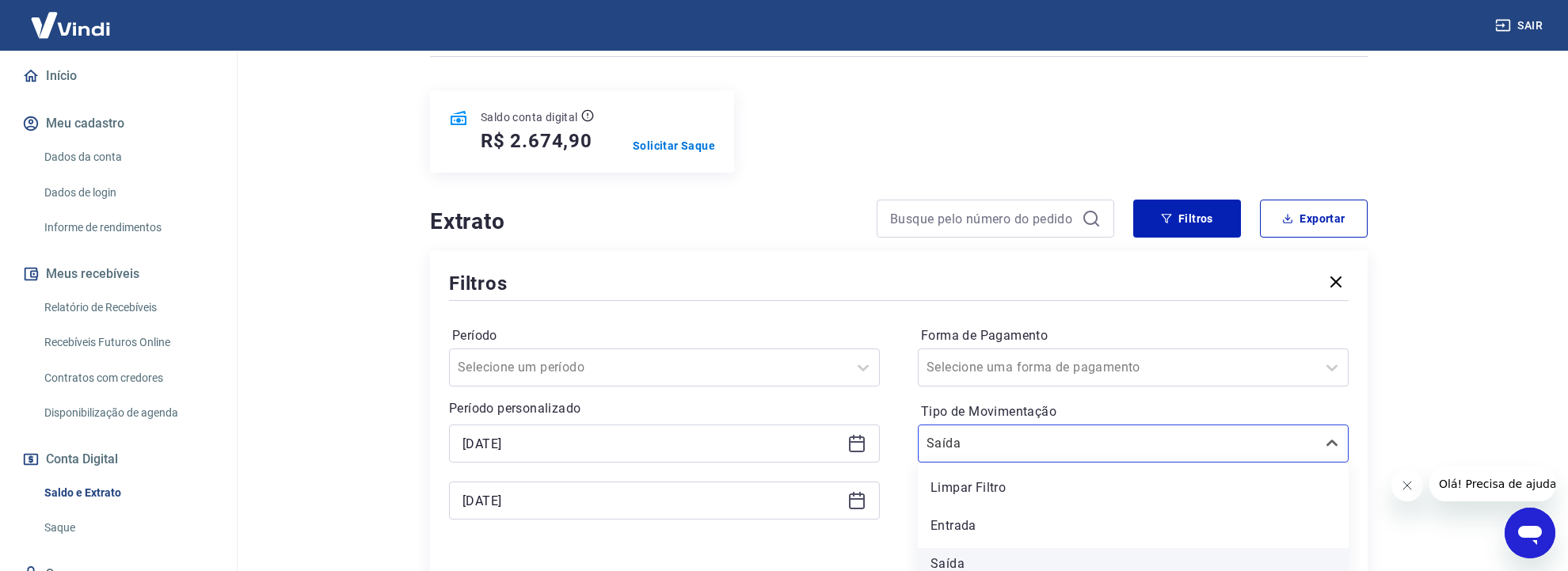
click at [947, 548] on div "Saída" at bounding box center [1133, 563] width 431 height 31
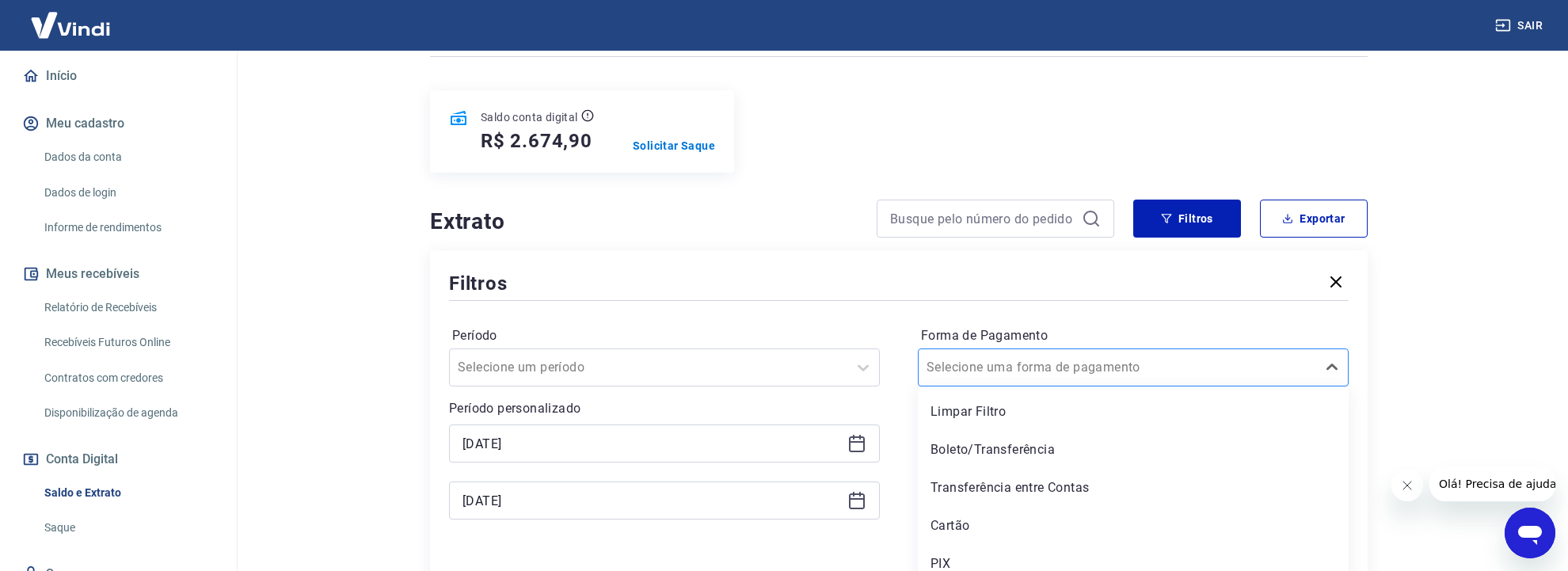
click at [1030, 358] on input "Forma de Pagamento" at bounding box center [1007, 368] width 160 height 19
click at [1023, 472] on div "Transferência entre Contas" at bounding box center [1133, 487] width 431 height 31
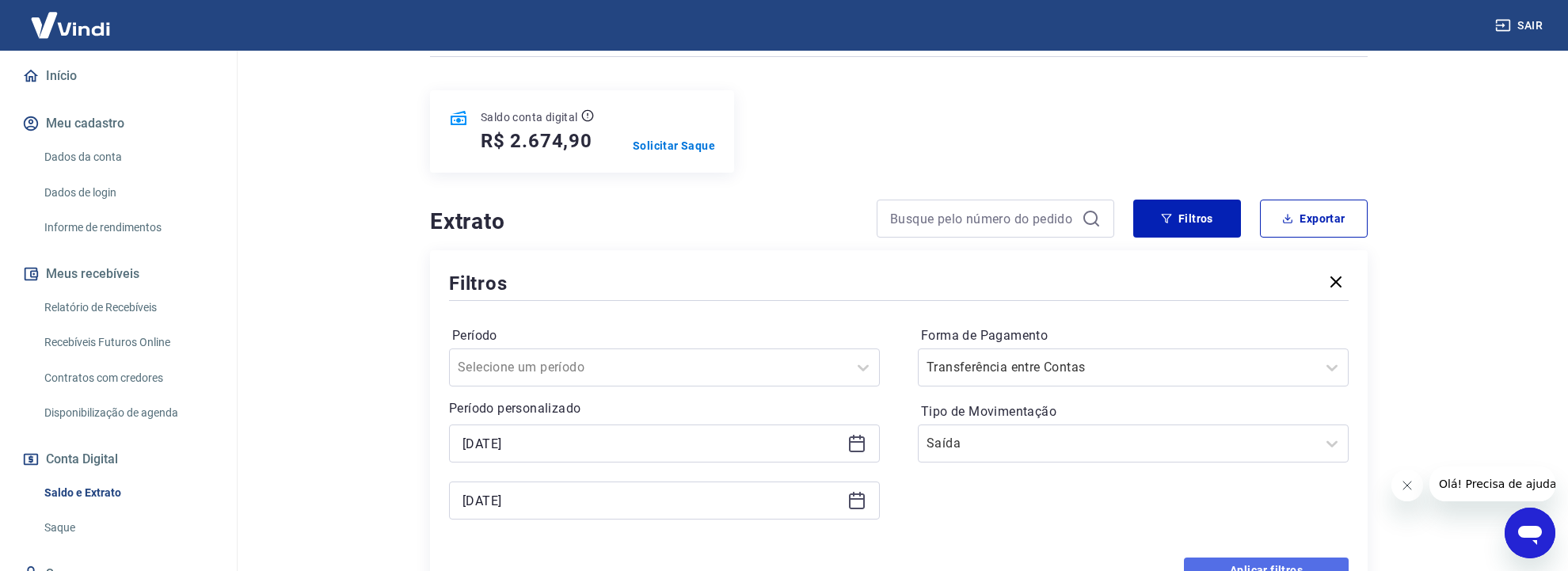
click at [1255, 558] on button "Aplicar filtros" at bounding box center [1266, 570] width 164 height 26
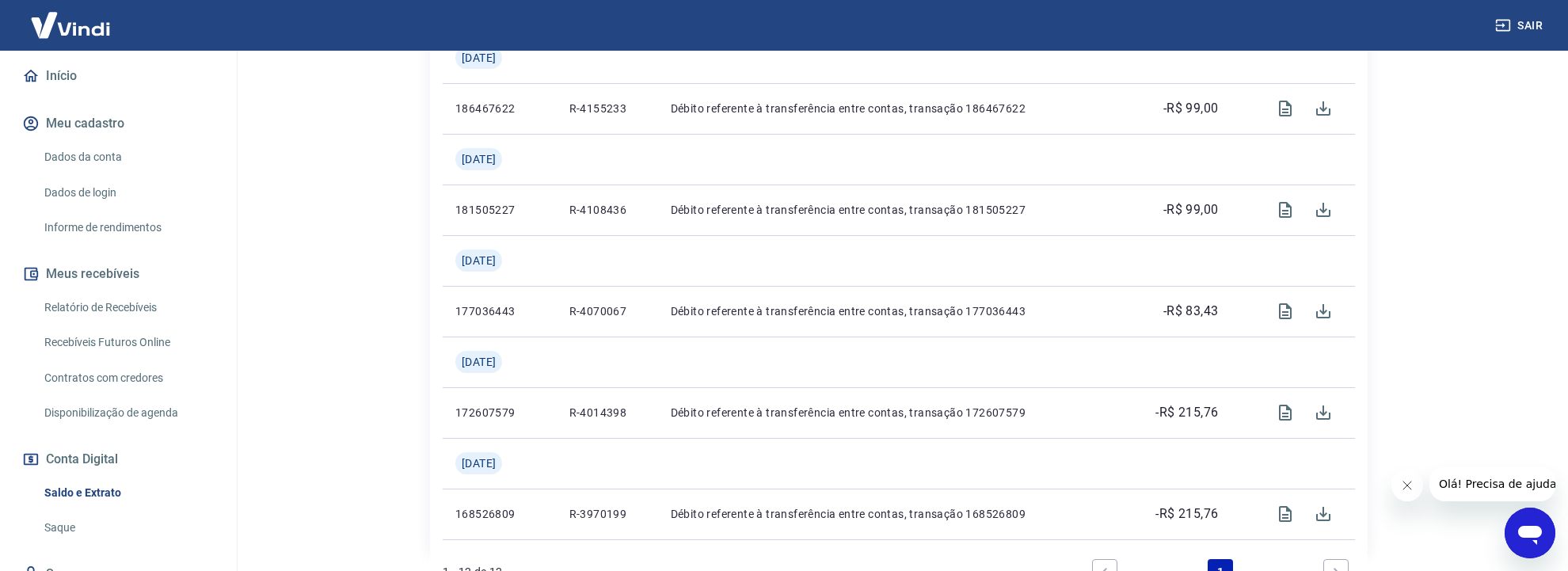
scroll to position [1262, 0]
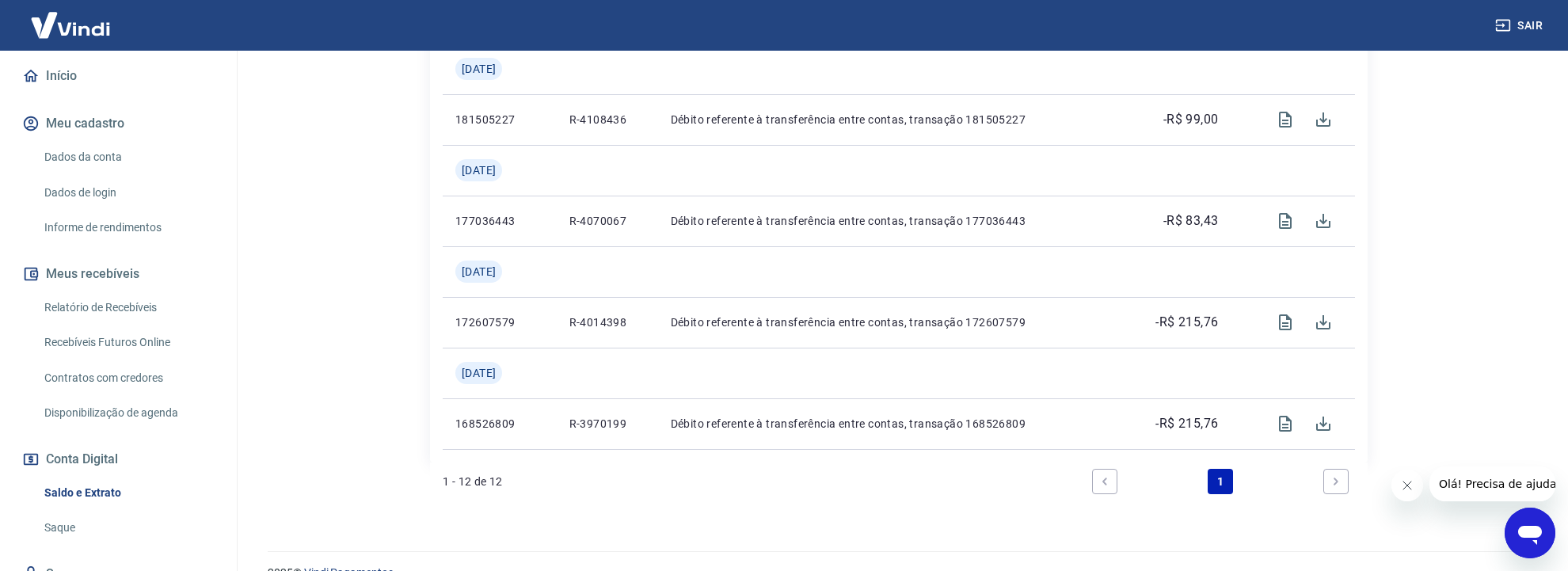
click at [1331, 476] on icon "Next page" at bounding box center [1336, 482] width 11 height 11
click at [1341, 476] on icon "Next page" at bounding box center [1336, 482] width 11 height 11
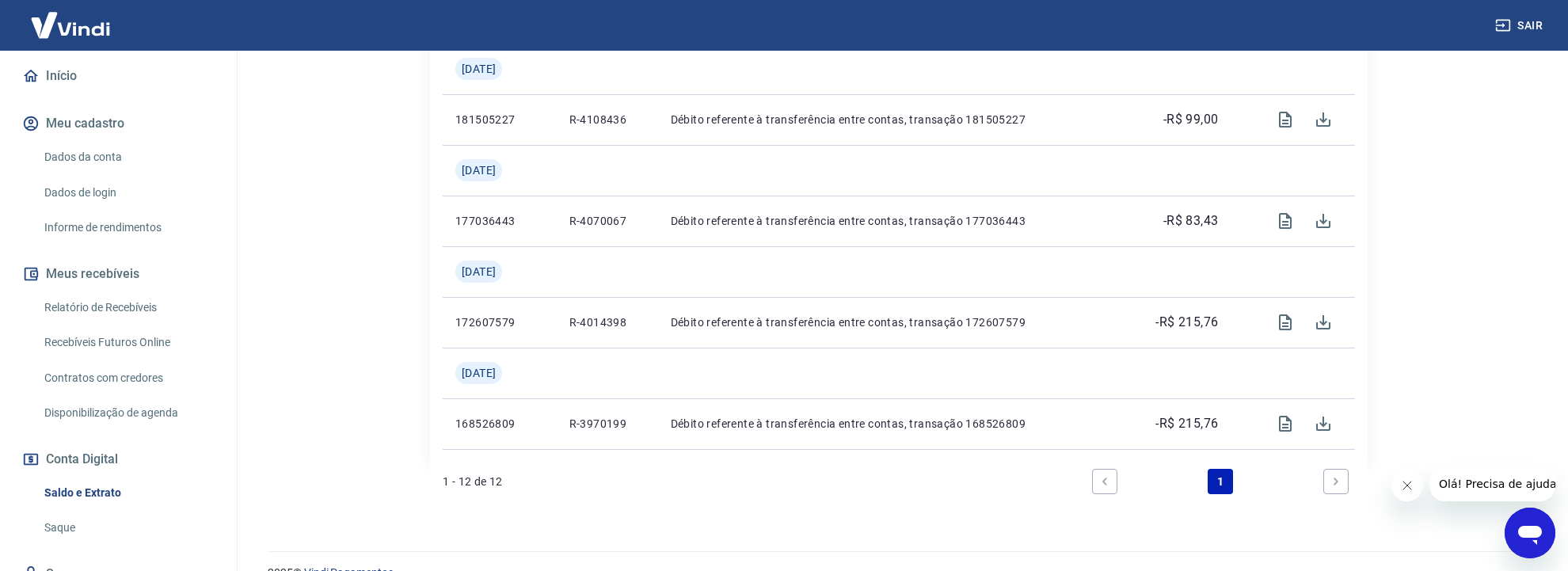
scroll to position [1177, 0]
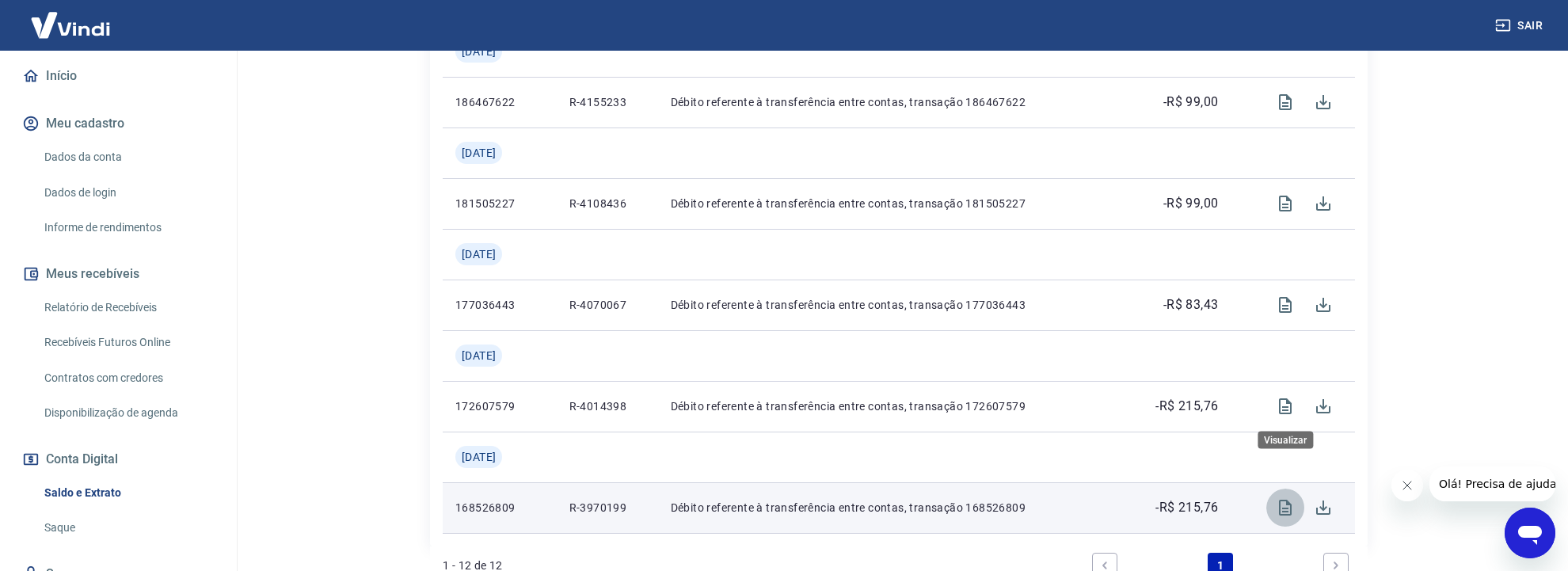
click at [1290, 499] on icon "Visualizar" at bounding box center [1285, 508] width 19 height 19
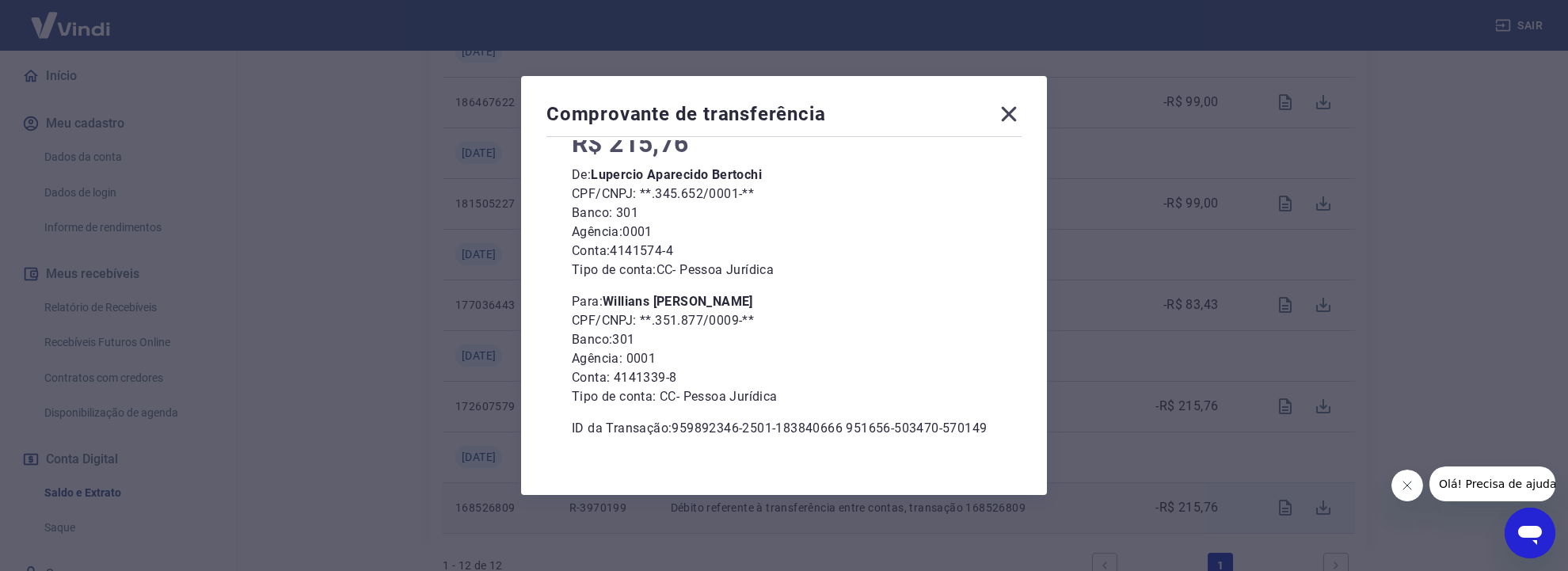
scroll to position [111, 0]
click at [1012, 114] on icon at bounding box center [1009, 114] width 26 height 26
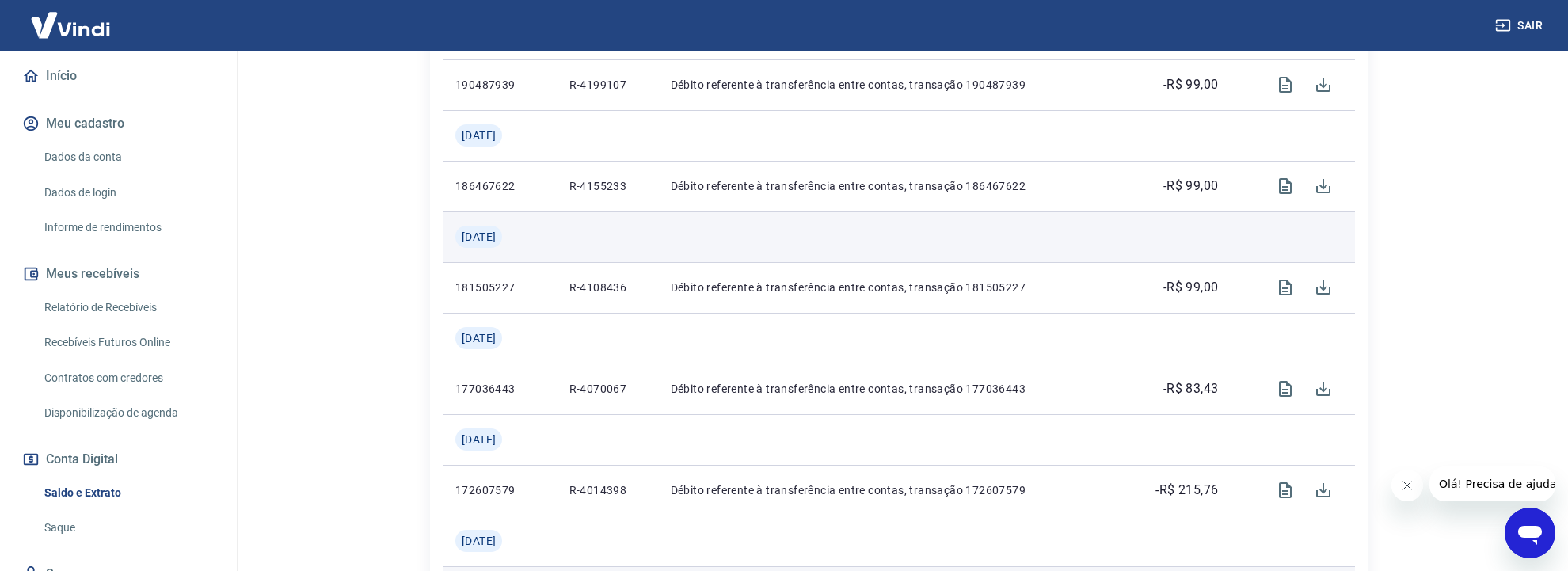
scroll to position [1177, 0]
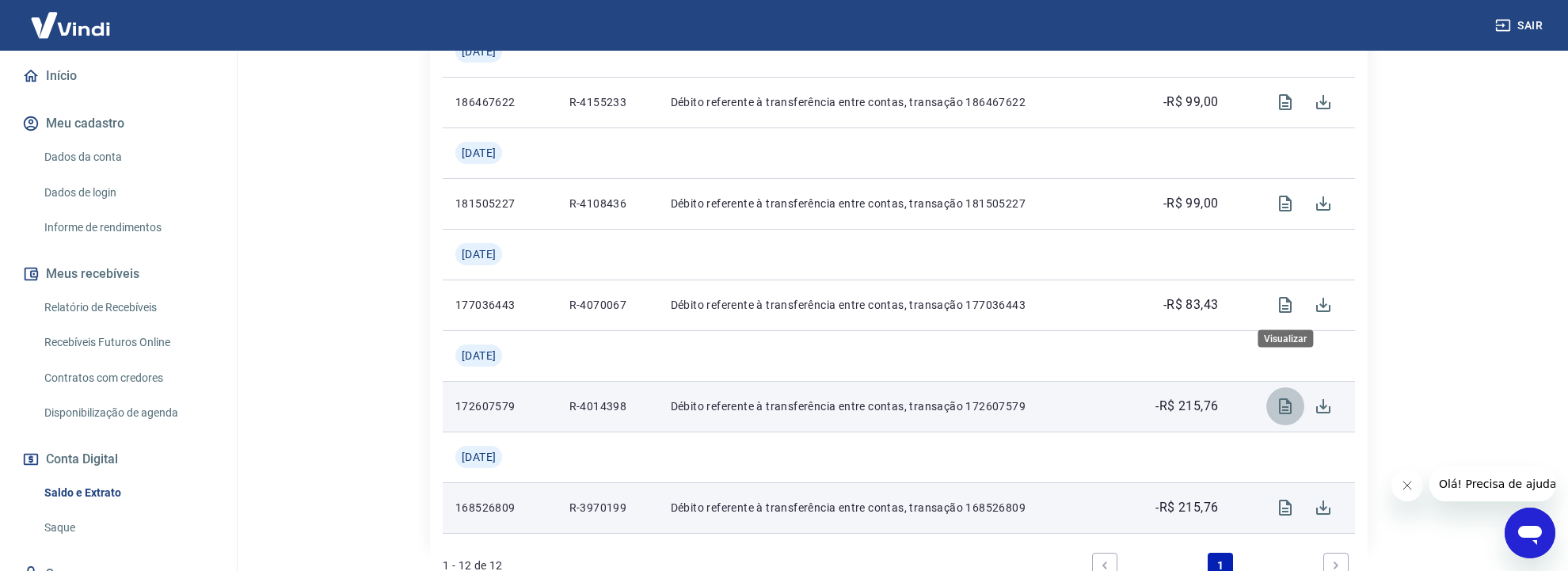
click at [1286, 397] on icon "Visualizar" at bounding box center [1285, 407] width 19 height 19
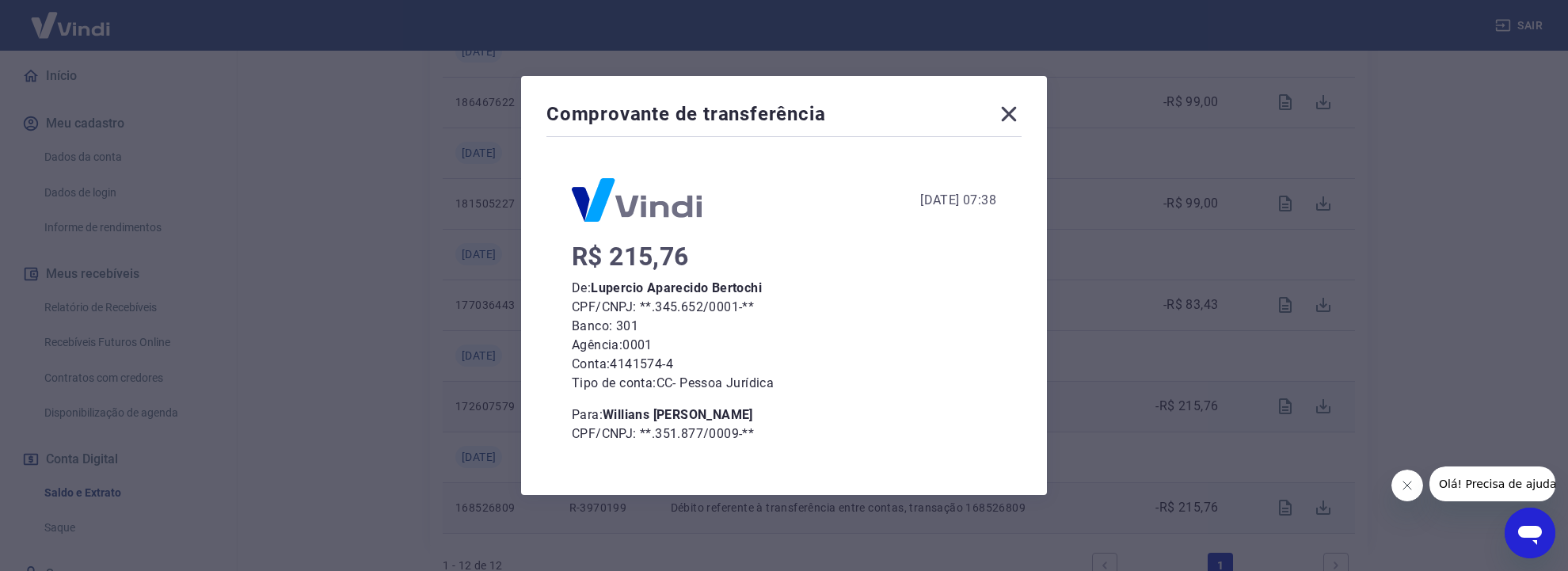
scroll to position [145, 0]
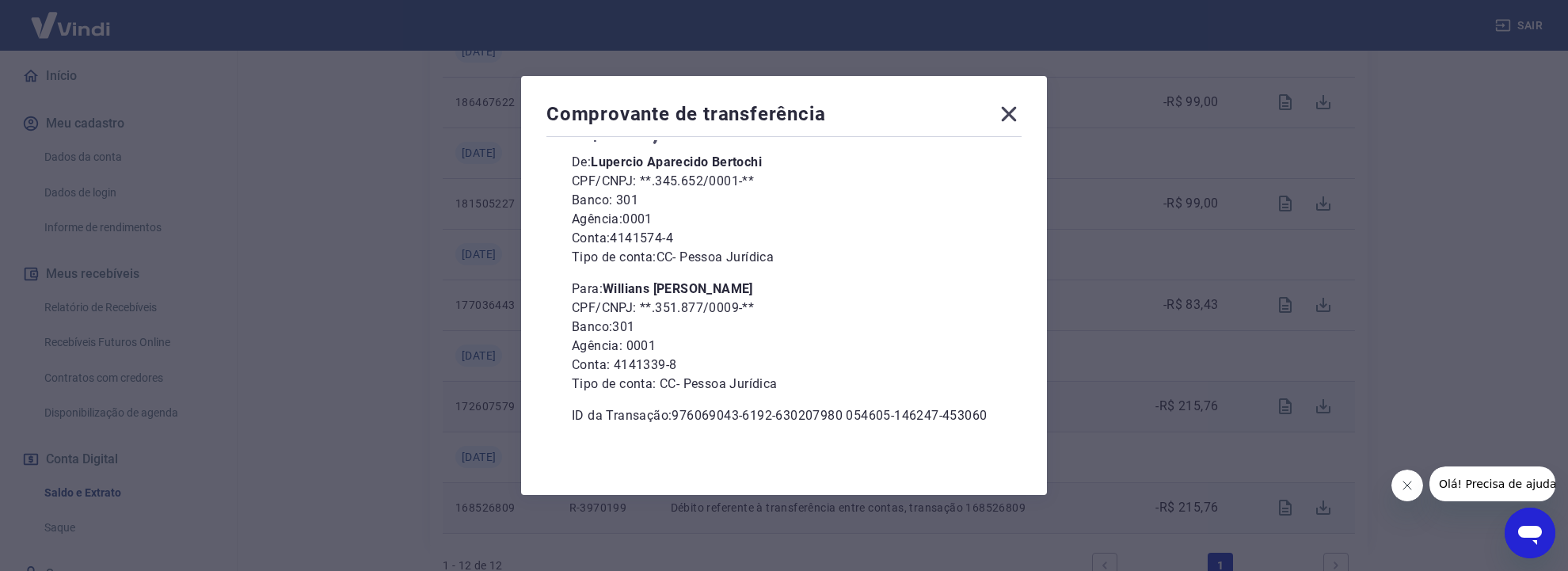
click at [1016, 117] on icon at bounding box center [1009, 114] width 26 height 26
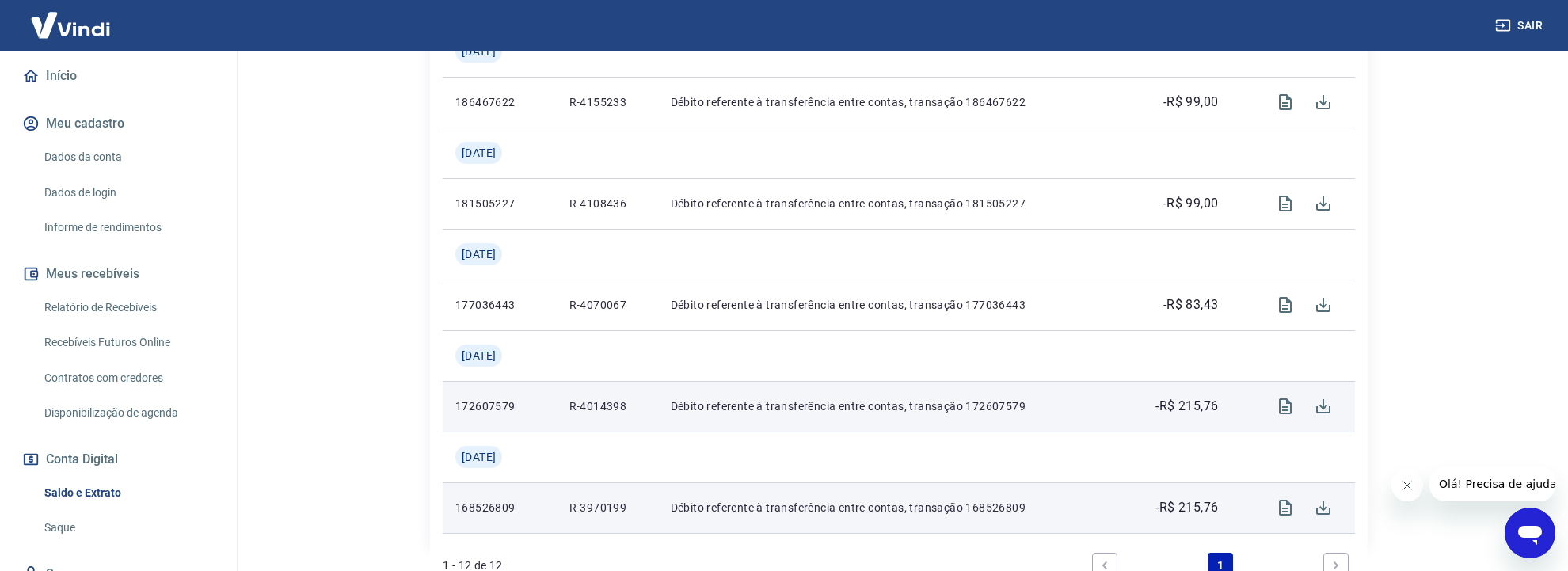
scroll to position [1262, 0]
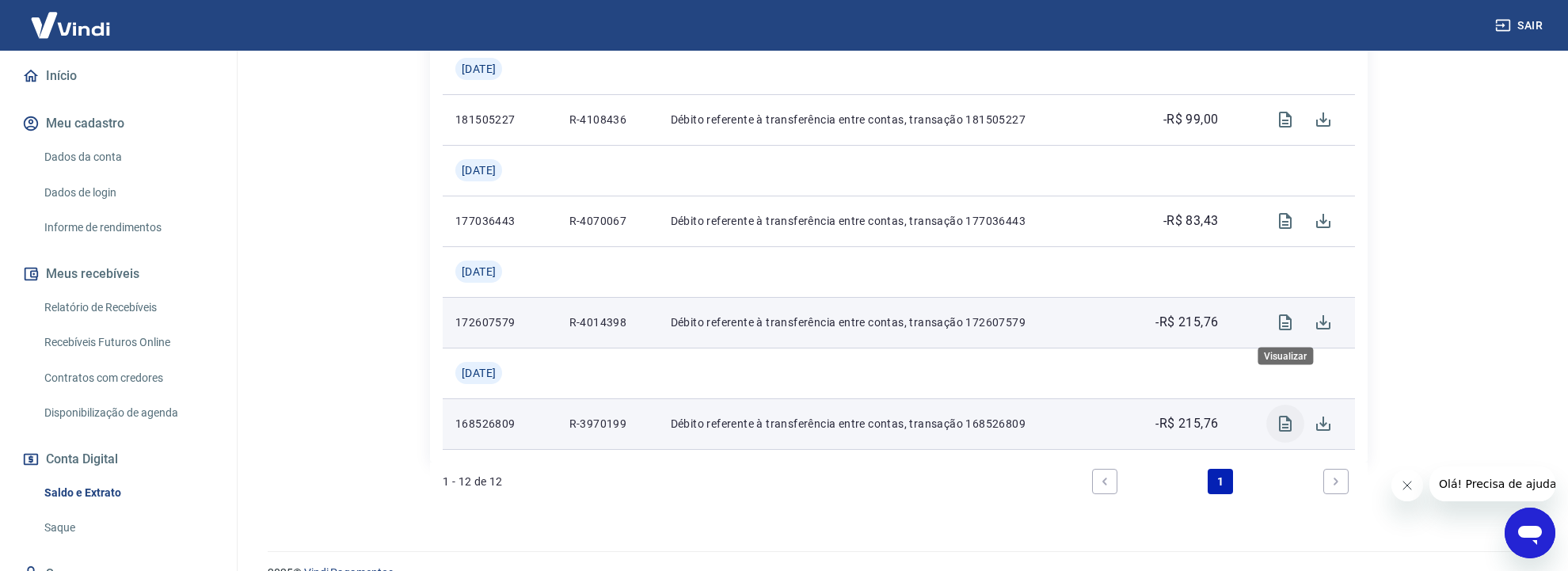
click at [1286, 414] on icon "Visualizar" at bounding box center [1285, 424] width 19 height 19
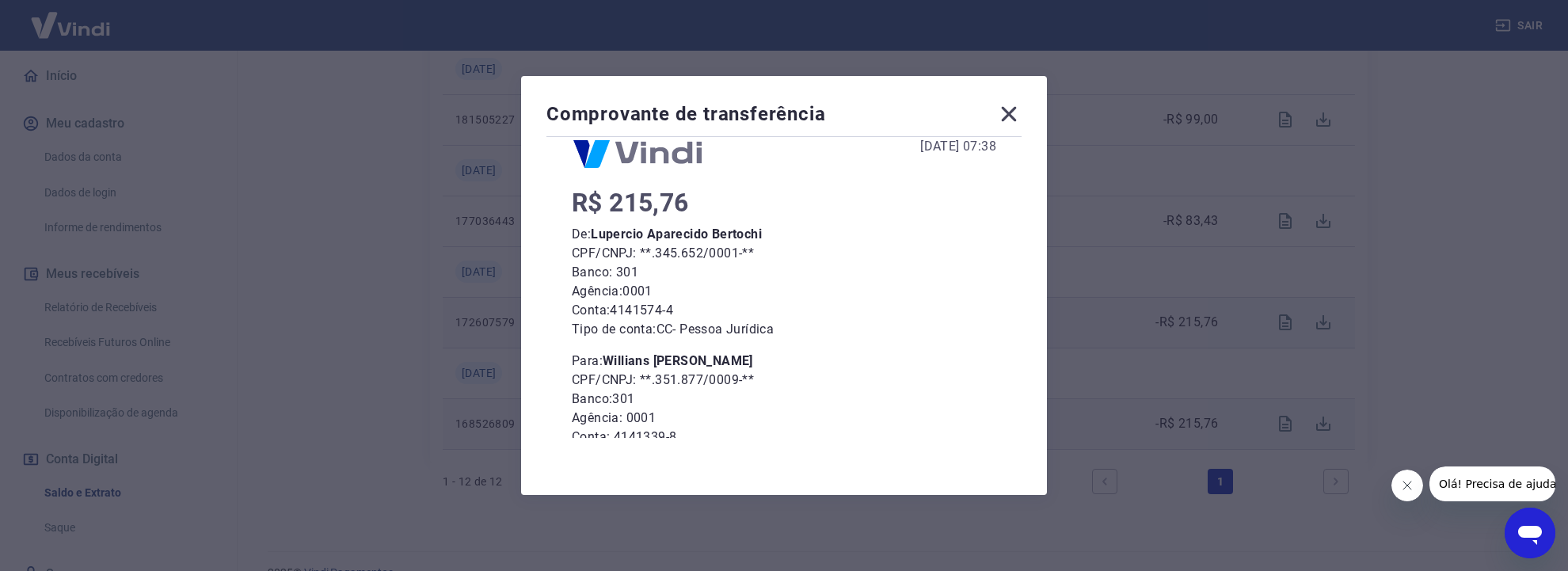
scroll to position [0, 0]
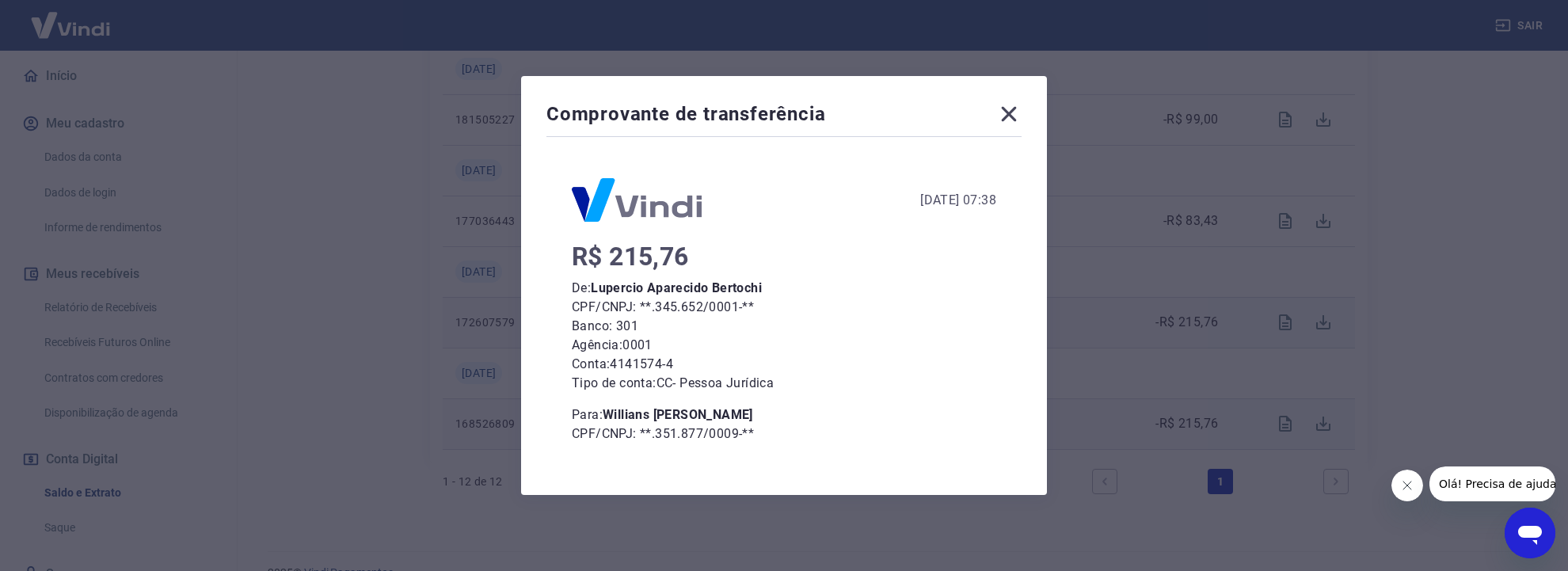
click at [1013, 112] on icon at bounding box center [1010, 115] width 15 height 15
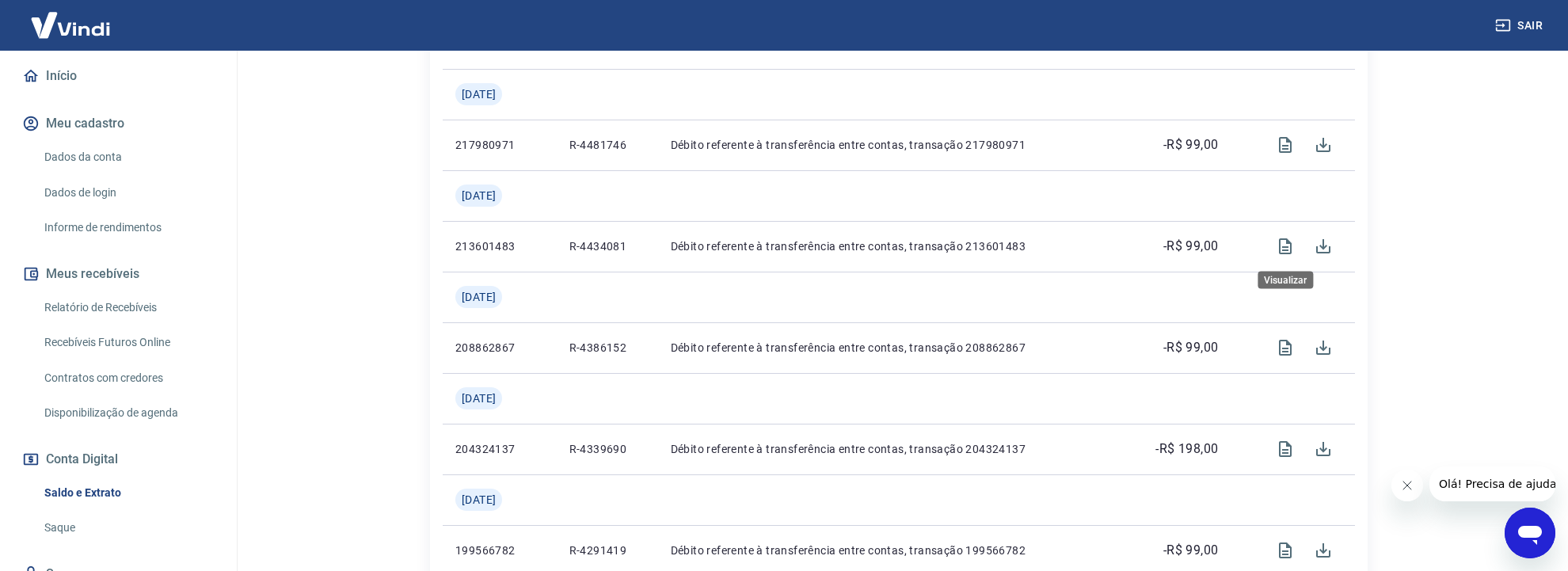
scroll to position [174, 0]
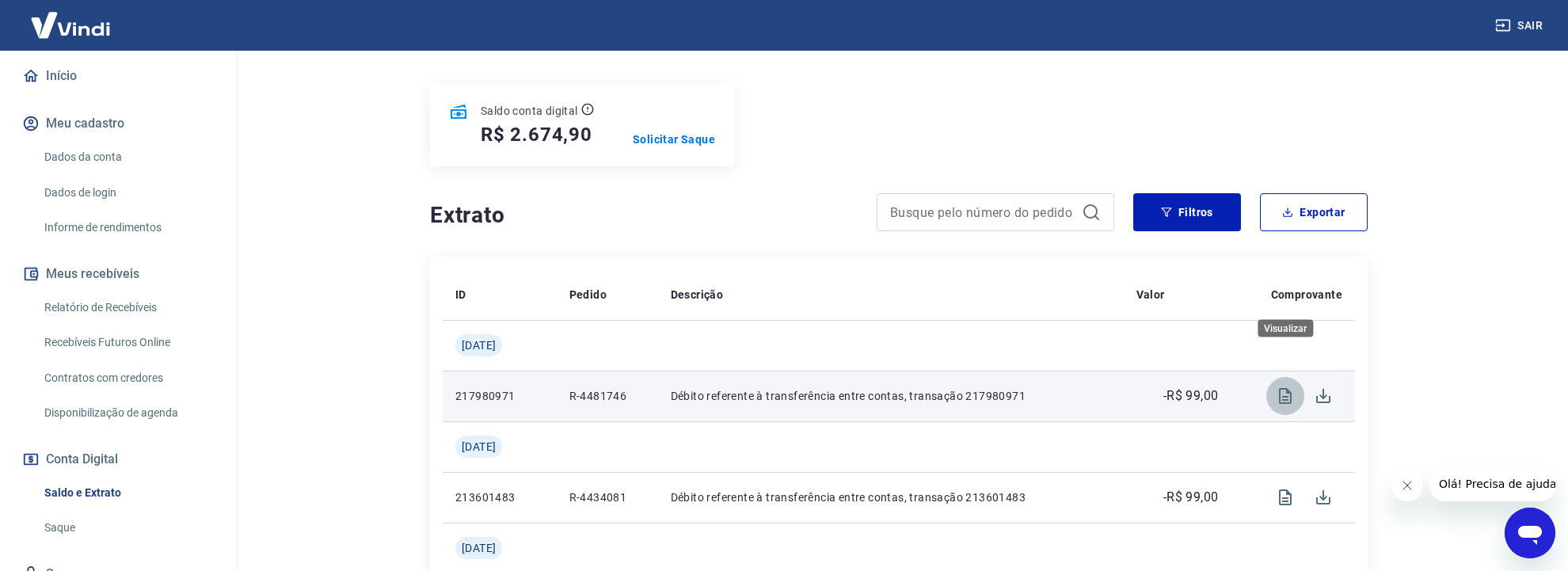
click at [1289, 387] on icon "Visualizar" at bounding box center [1285, 396] width 19 height 19
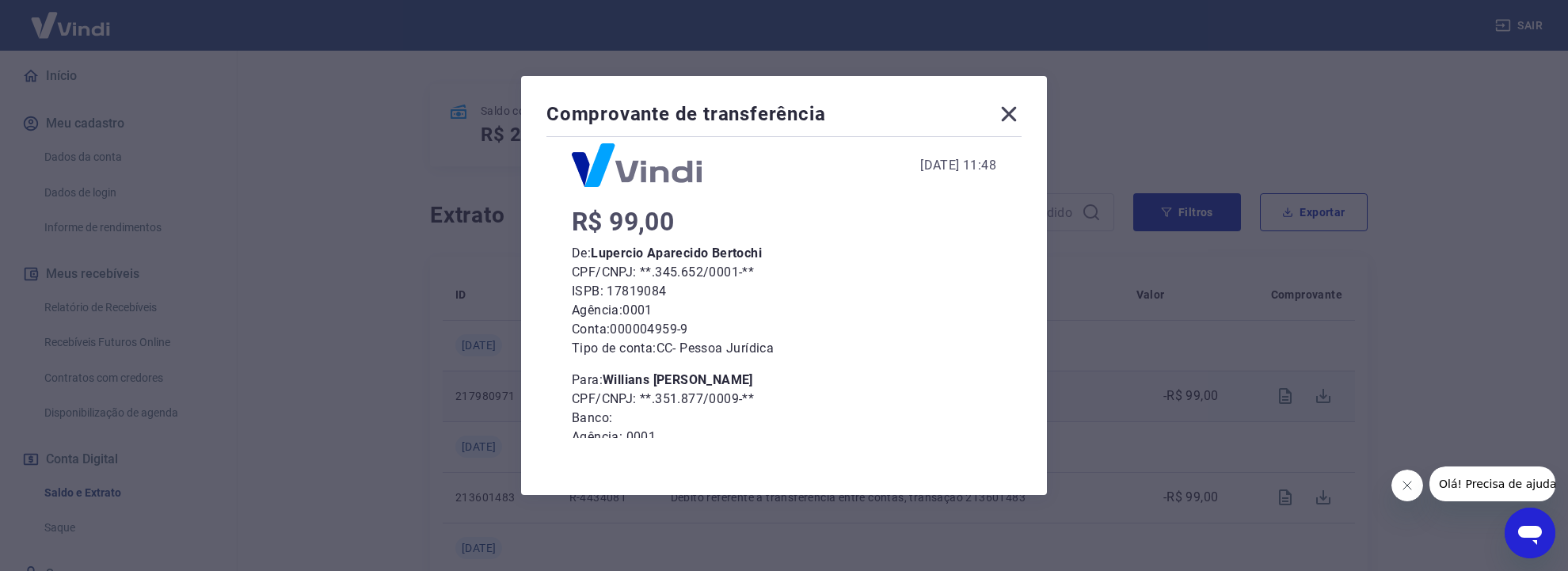
scroll to position [0, 0]
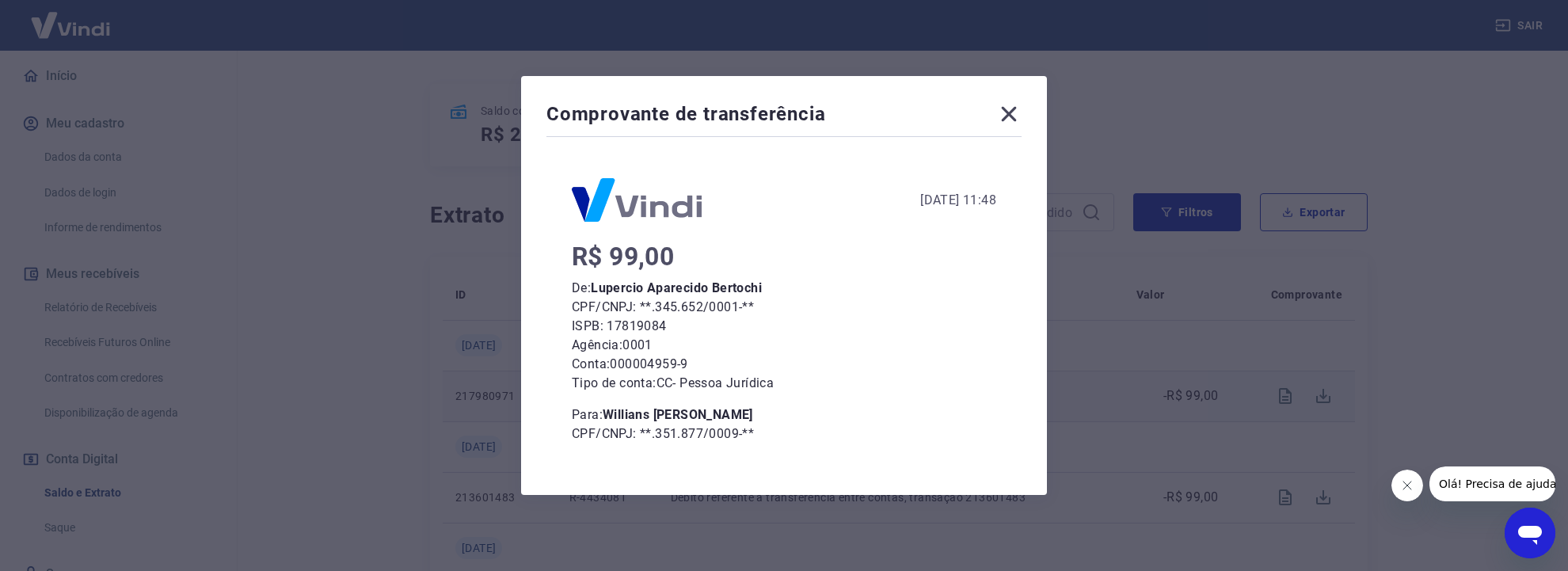
click at [1015, 115] on icon at bounding box center [1010, 115] width 15 height 15
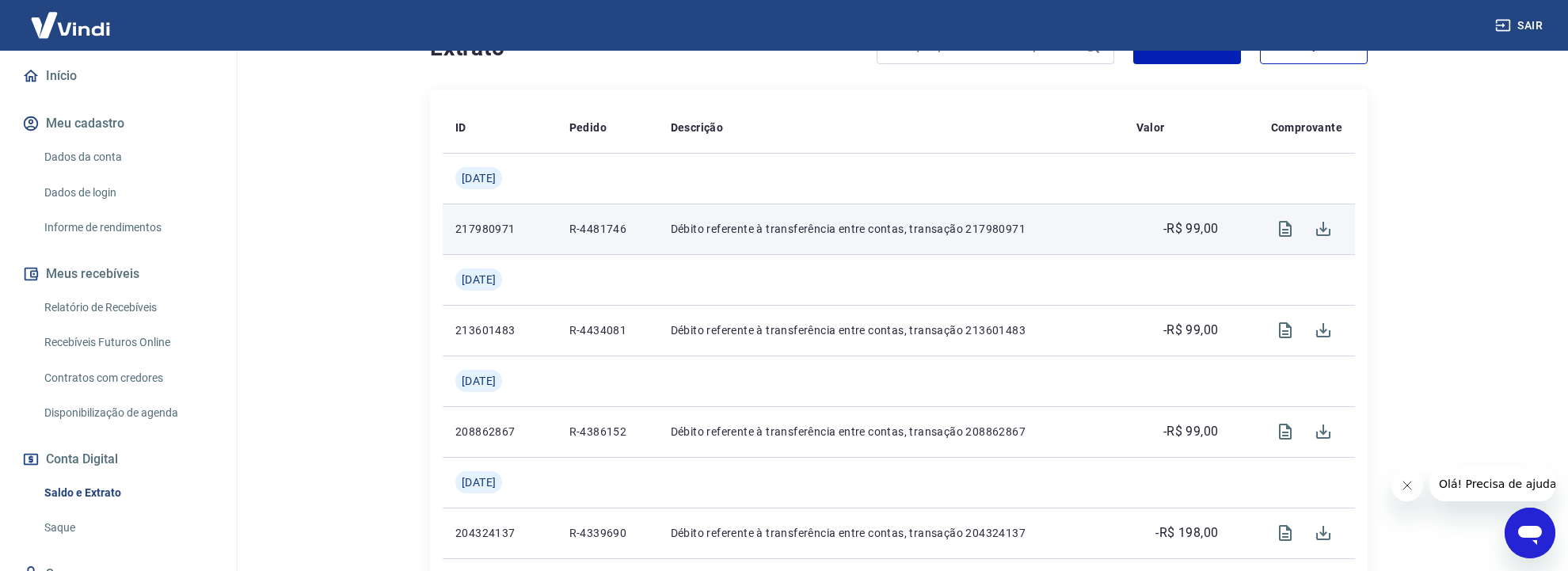
scroll to position [508, 0]
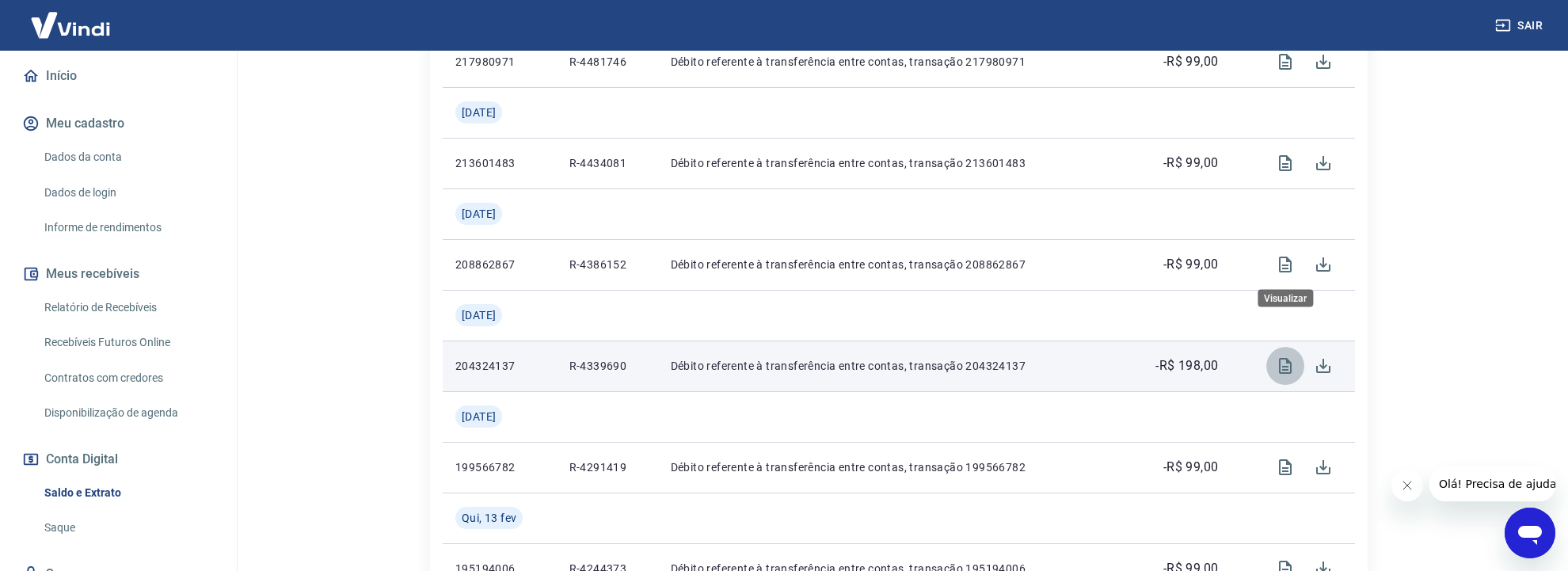
click at [1285, 356] on icon "Visualizar" at bounding box center [1285, 366] width 19 height 19
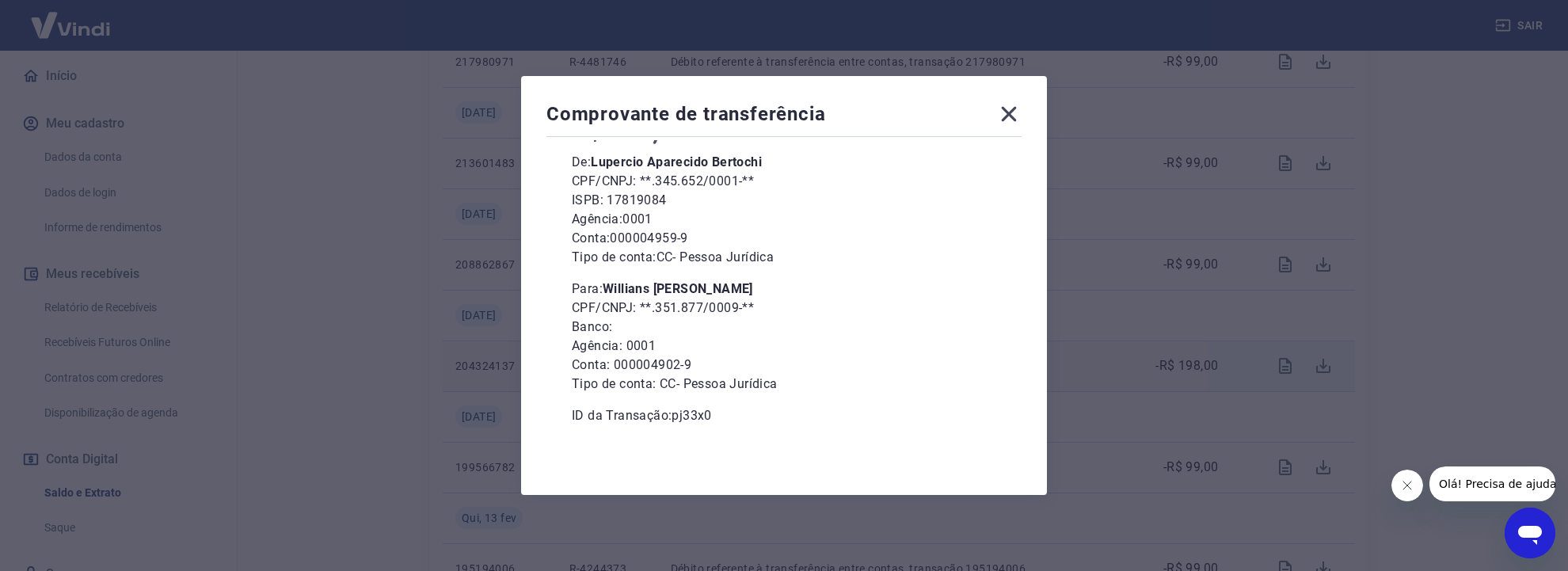
scroll to position [0, 0]
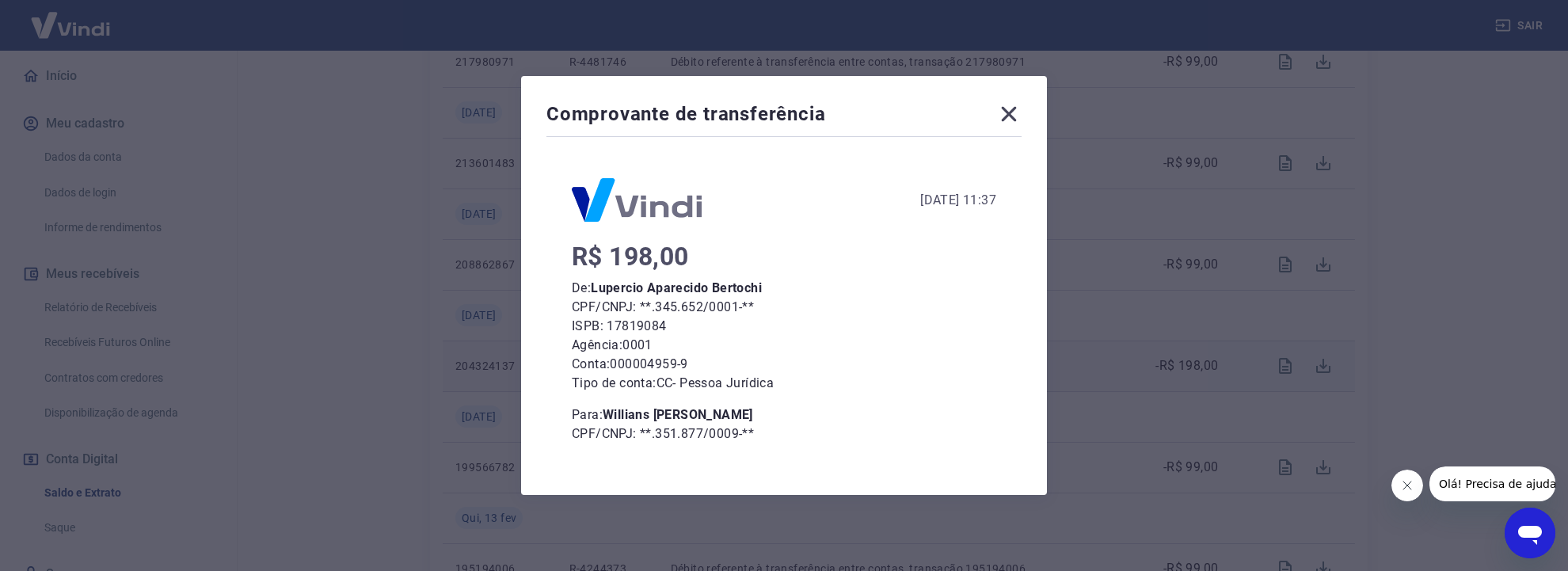
click at [1015, 122] on icon at bounding box center [1009, 114] width 26 height 26
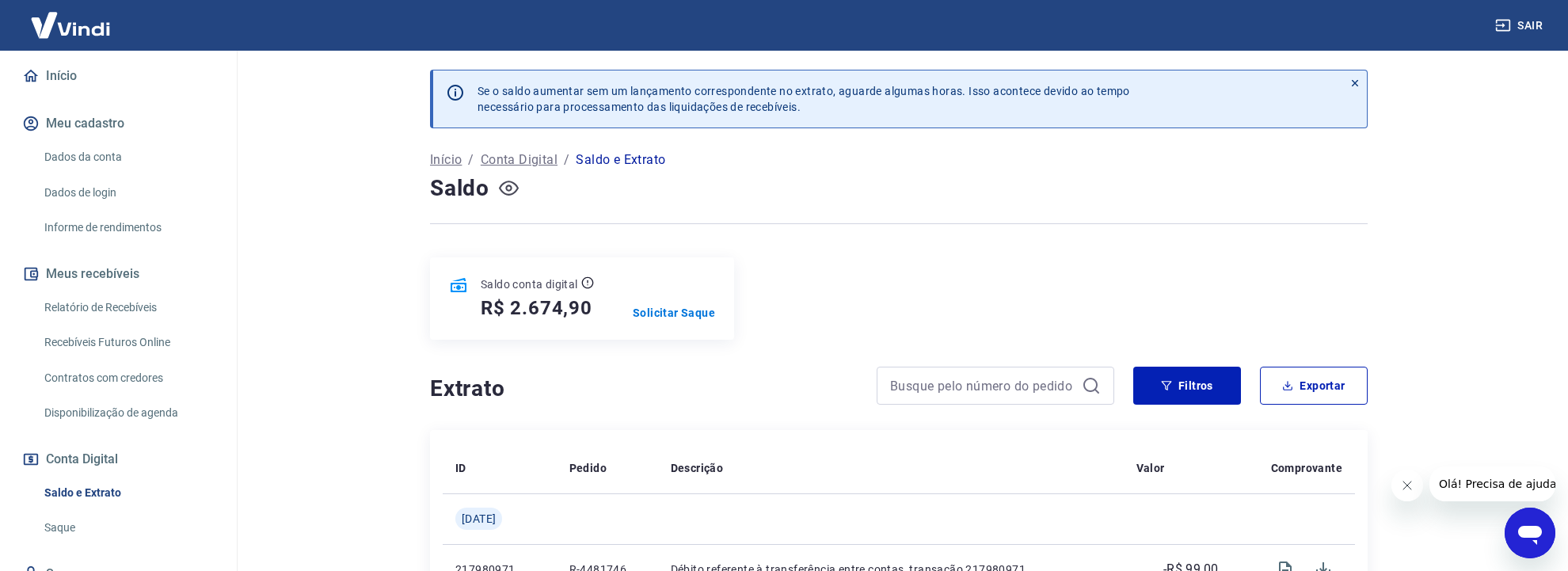
click at [511, 188] on icon "button" at bounding box center [508, 188] width 7 height 7
click at [511, 188] on icon "button" at bounding box center [508, 188] width 20 height 20
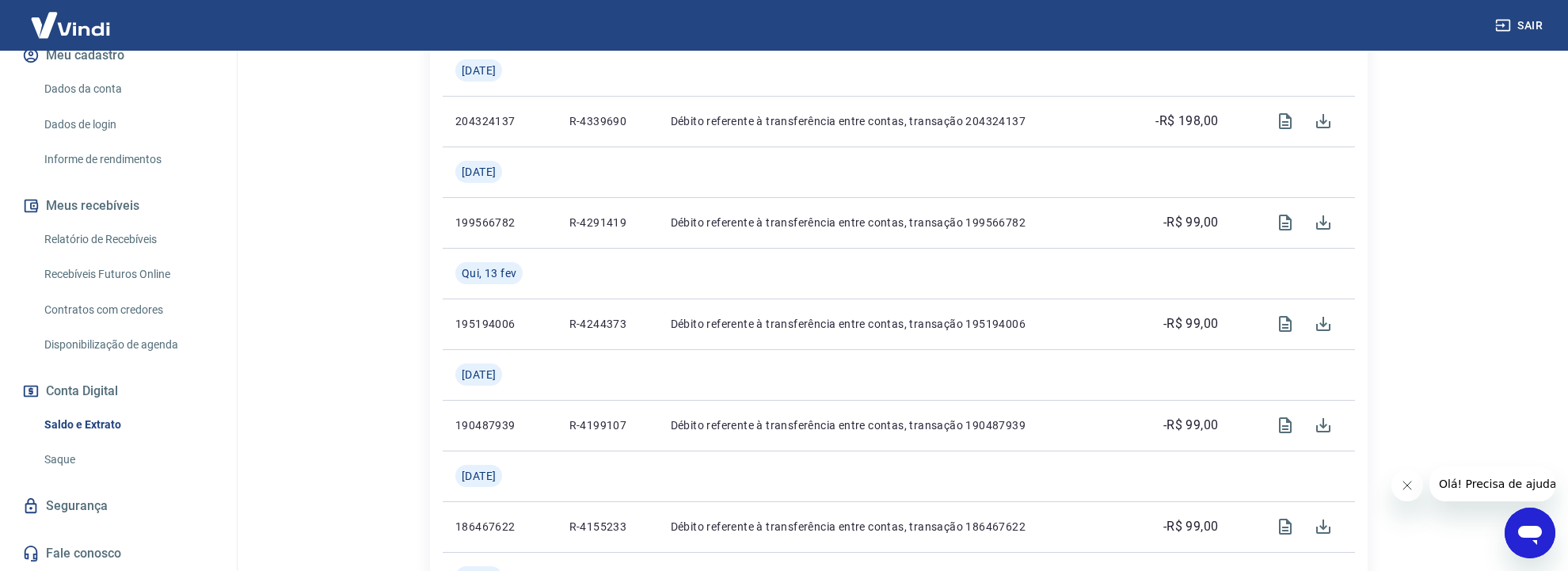
scroll to position [1004, 0]
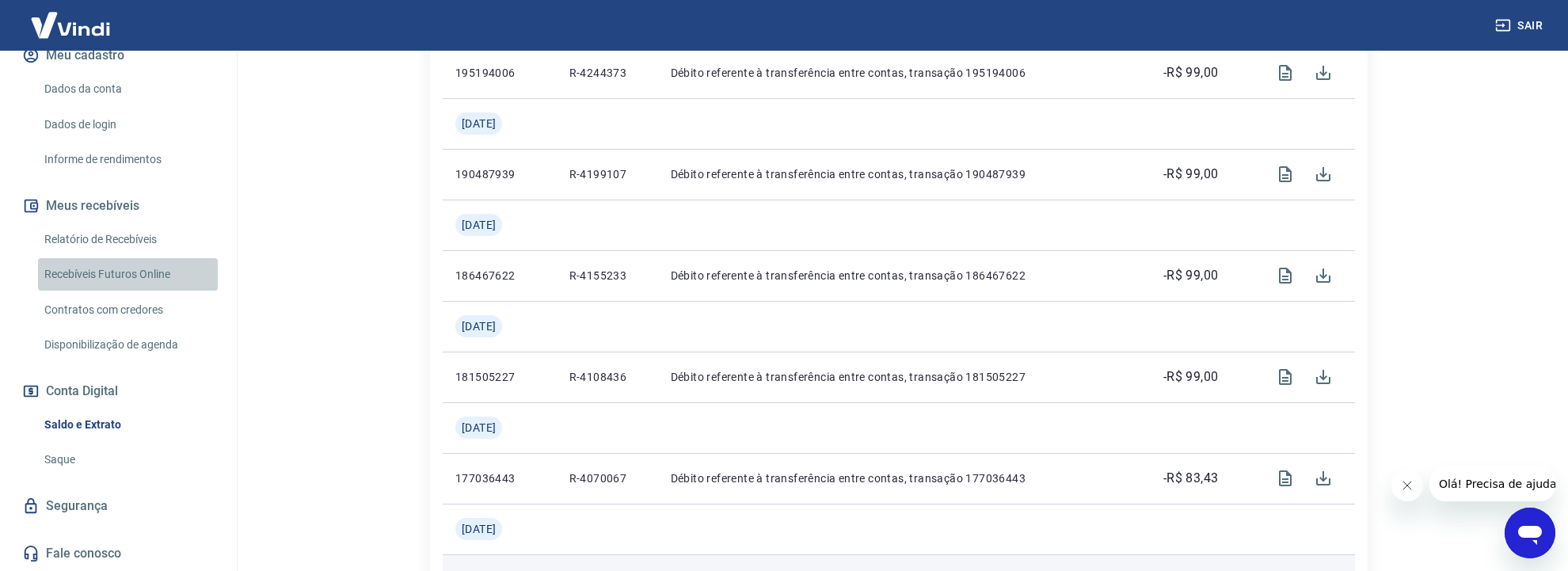
click at [141, 280] on link "Recebíveis Futuros Online" at bounding box center [127, 275] width 179 height 32
